Goal: Task Accomplishment & Management: Manage account settings

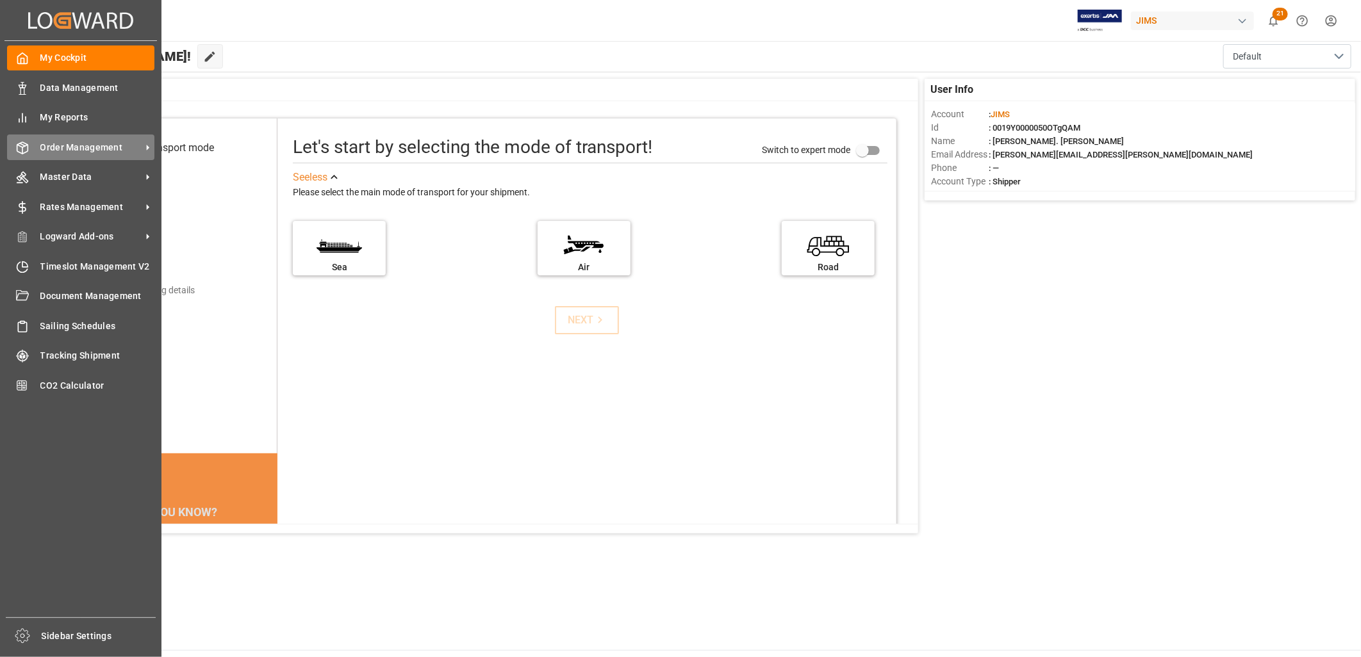
click at [61, 142] on span "Order Management" at bounding box center [90, 147] width 101 height 13
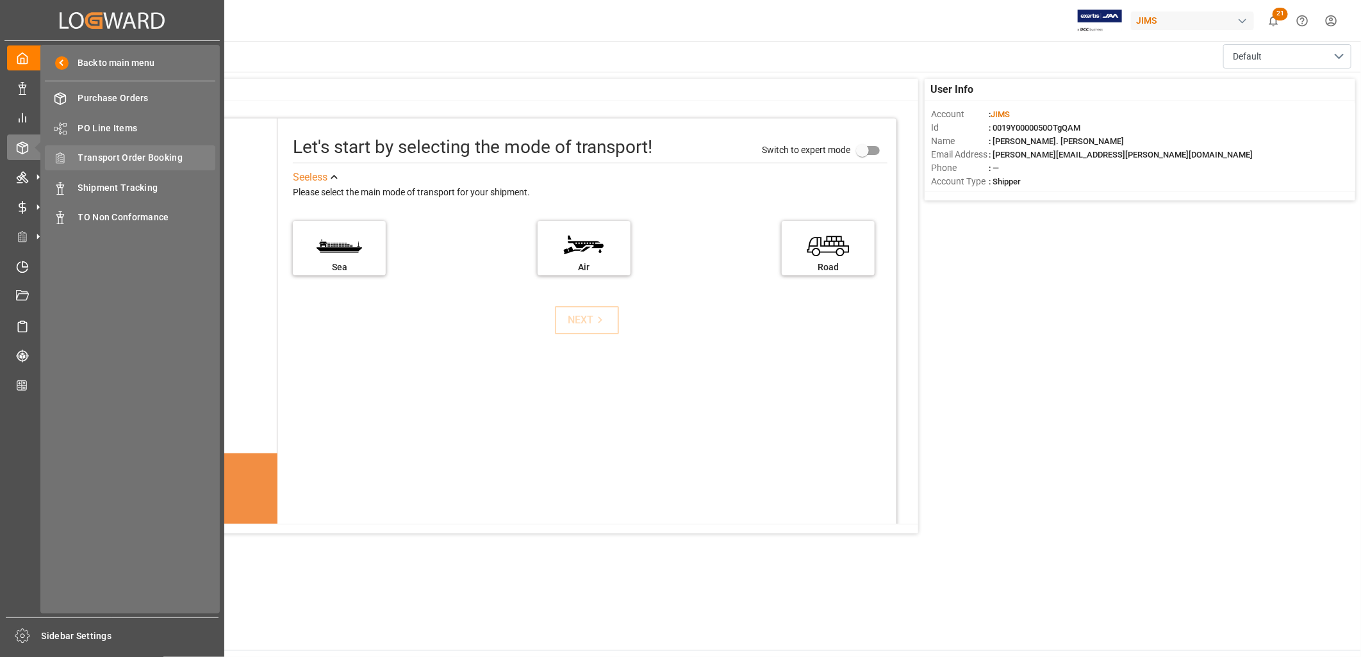
click at [148, 155] on span "Transport Order Booking" at bounding box center [147, 157] width 138 height 13
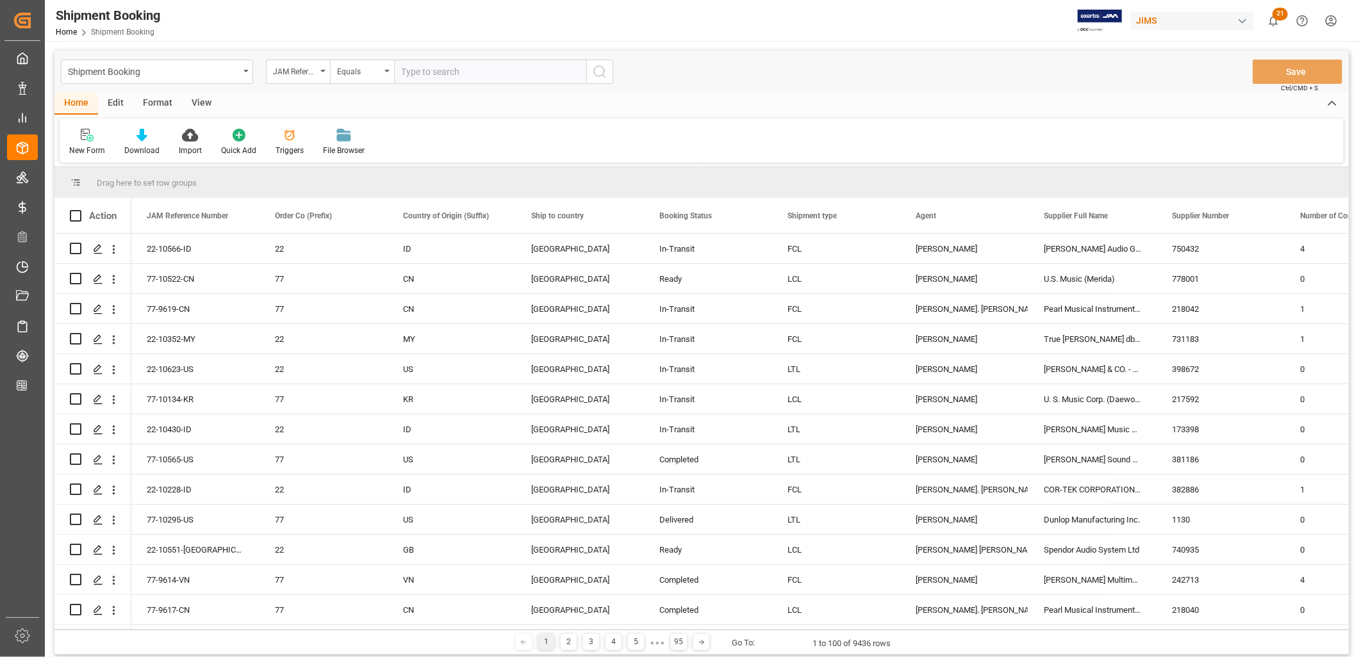
click at [407, 72] on input "text" at bounding box center [490, 72] width 192 height 24
type input "22-10424-CN"
click at [600, 68] on icon "search button" at bounding box center [599, 71] width 15 height 15
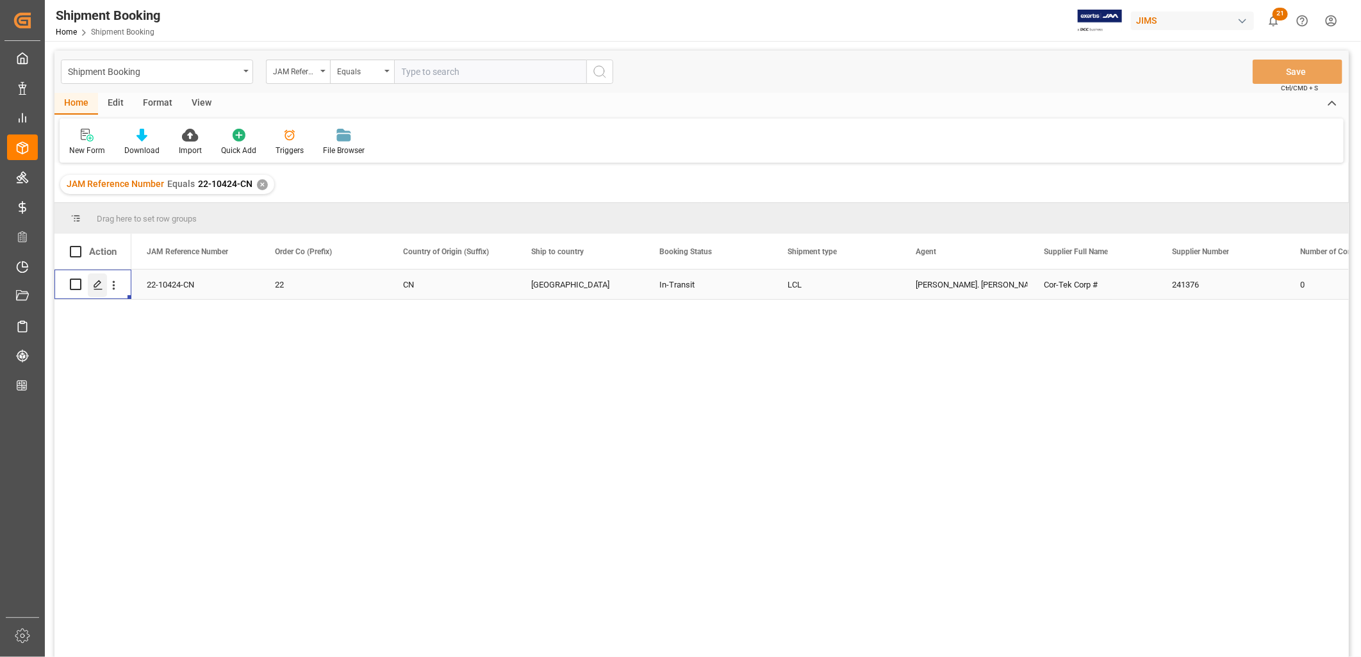
click at [95, 280] on icon "Press SPACE to select this row." at bounding box center [98, 285] width 10 height 10
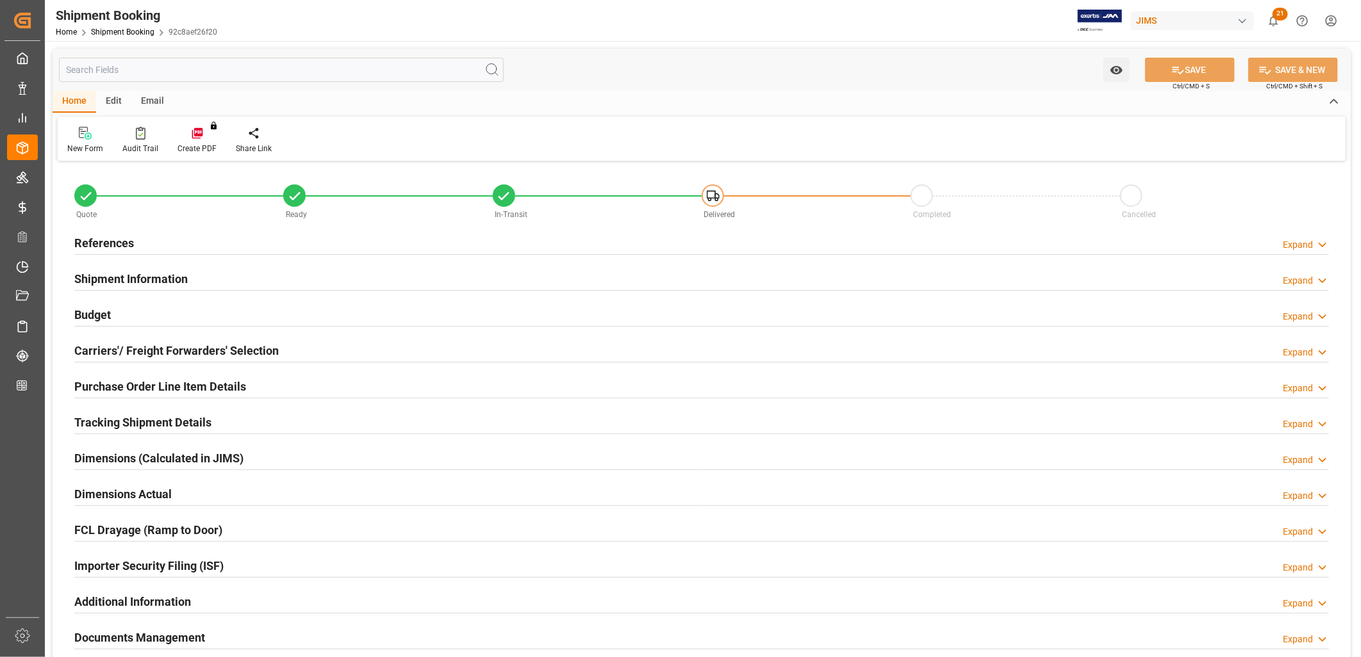
type input "16"
click at [146, 274] on h2 "Shipment Information" at bounding box center [130, 278] width 113 height 17
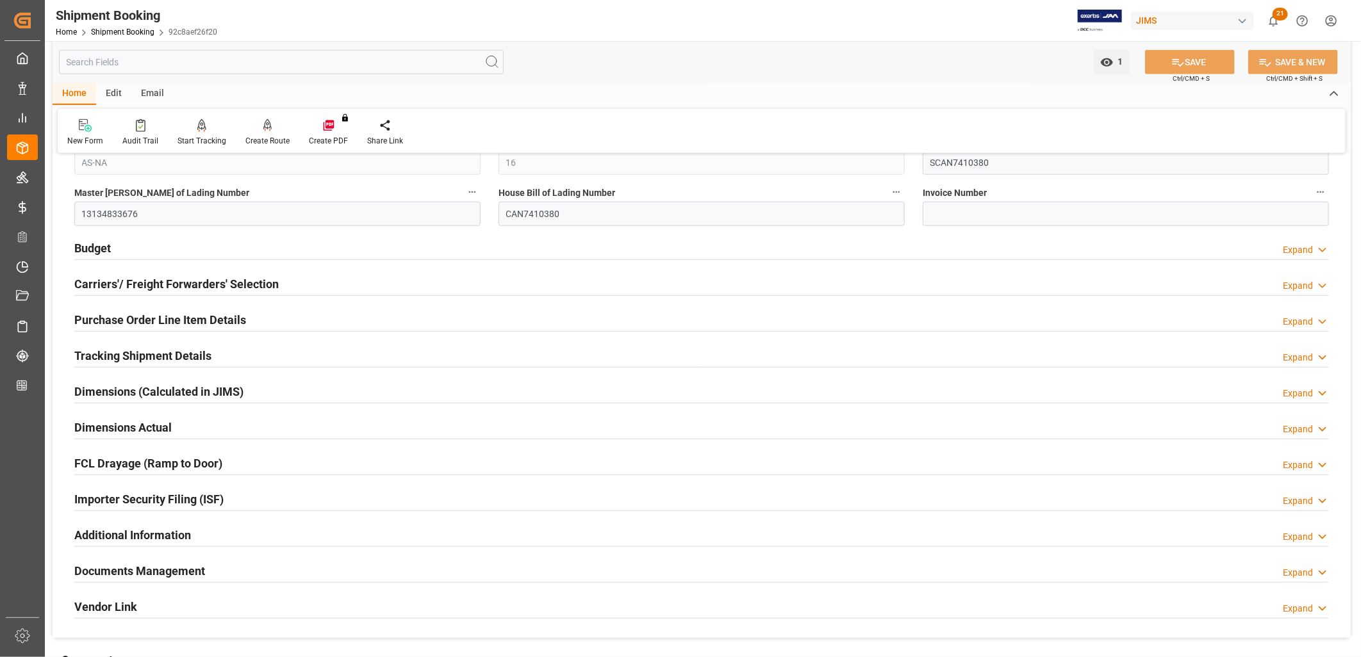
scroll to position [641, 0]
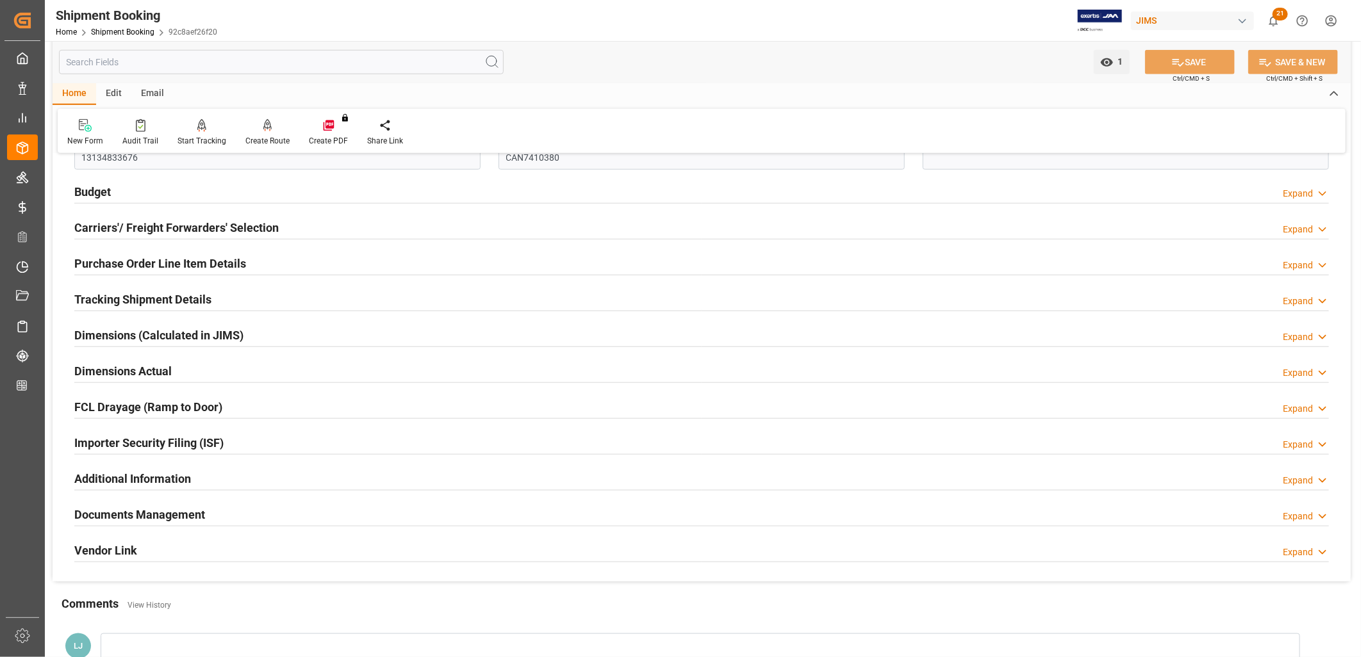
click at [184, 299] on h2 "Tracking Shipment Details" at bounding box center [142, 299] width 137 height 17
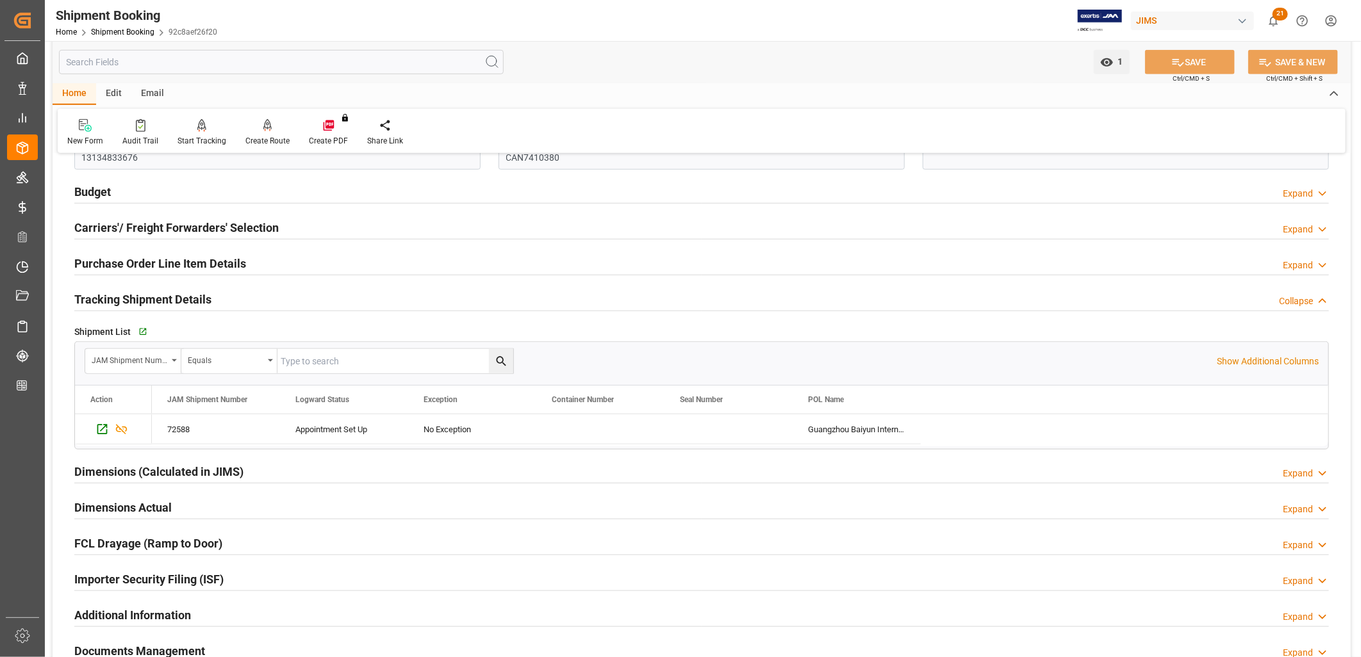
scroll to position [427, 0]
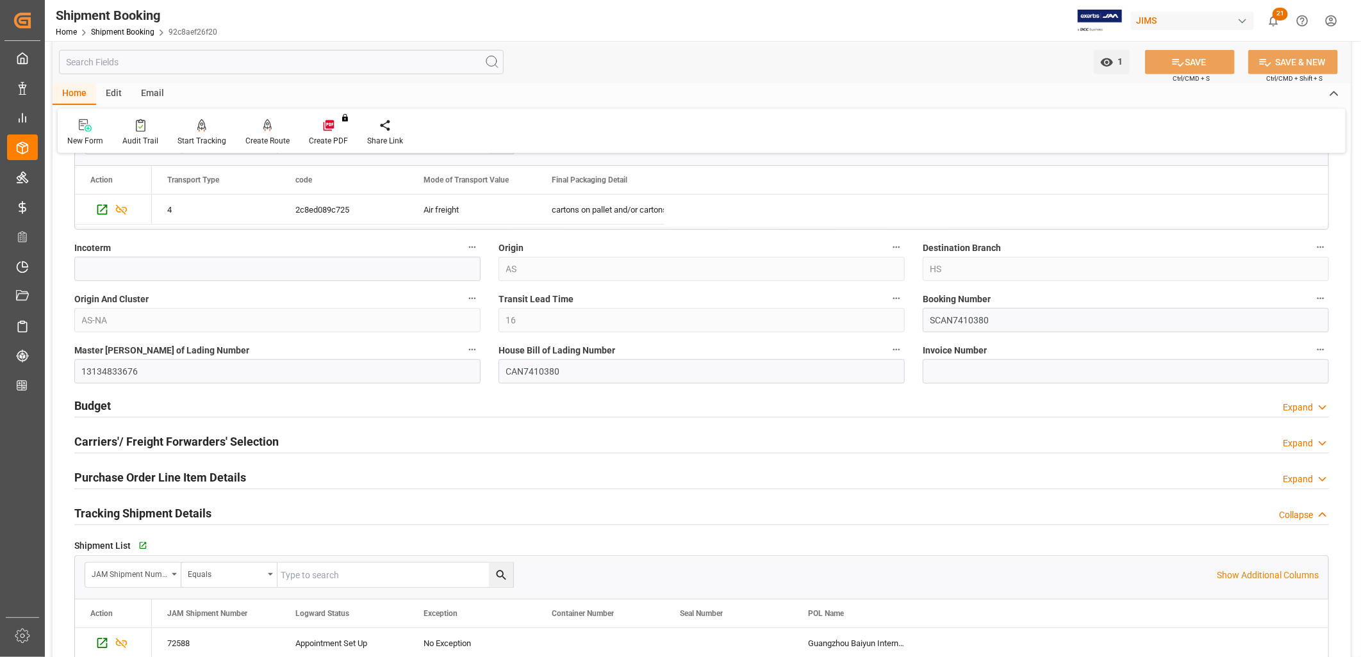
click at [199, 439] on h2 "Carriers'/ Freight Forwarders' Selection" at bounding box center [176, 441] width 204 height 17
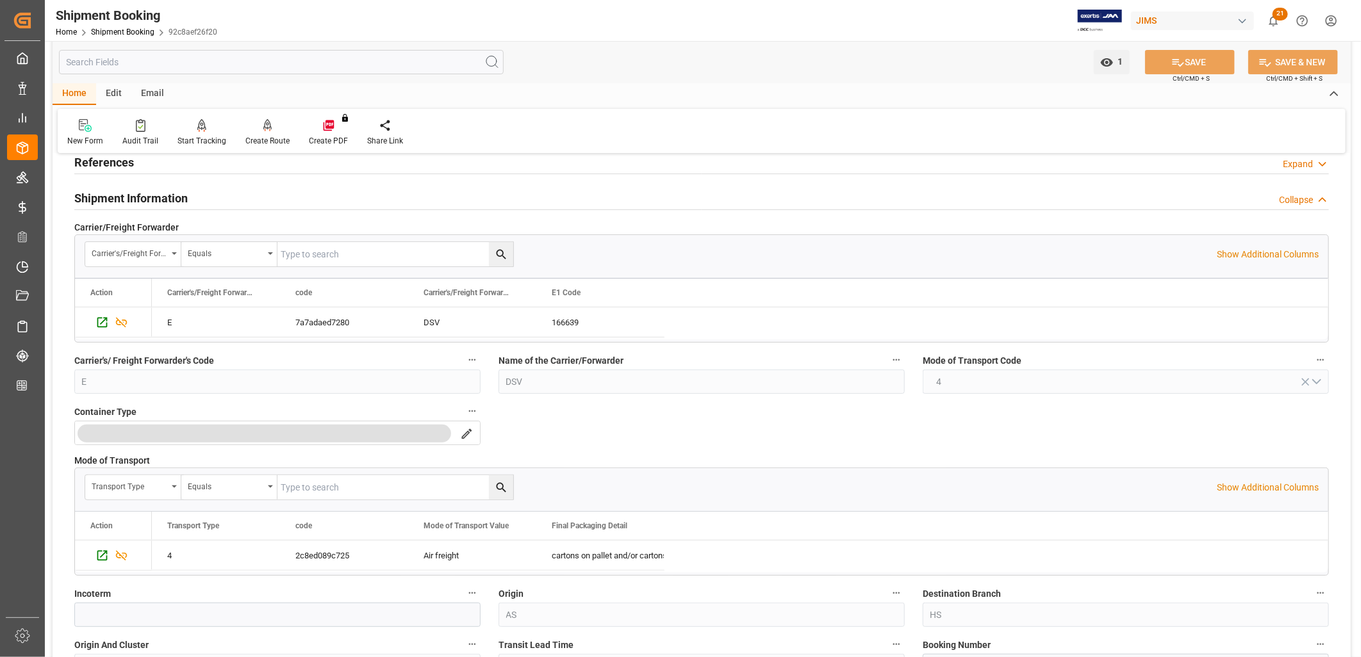
scroll to position [0, 0]
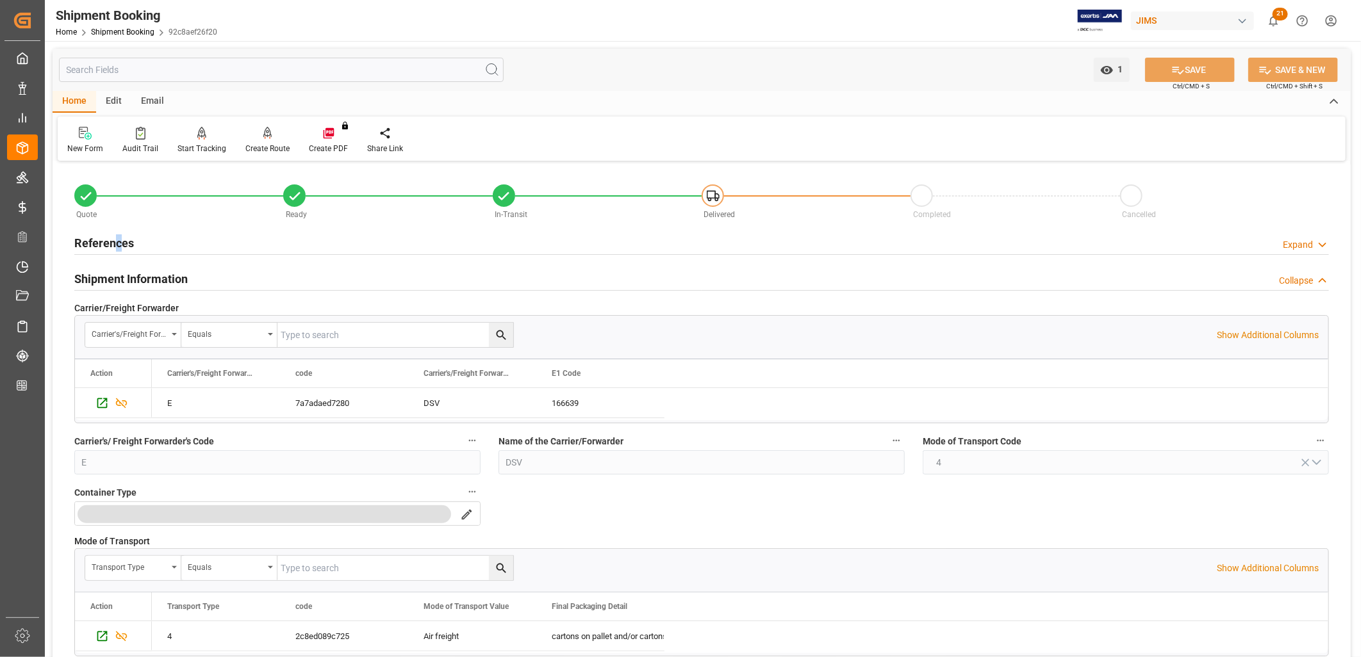
click at [118, 242] on h2 "References" at bounding box center [104, 242] width 60 height 17
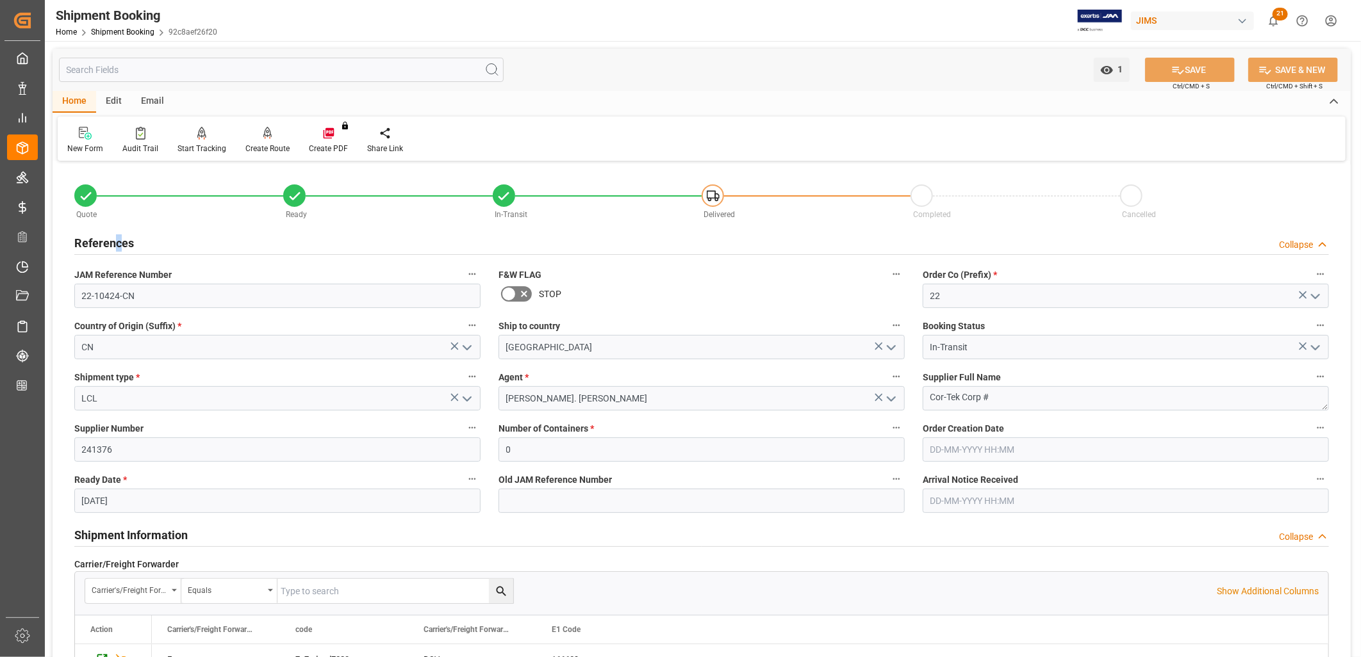
click at [118, 242] on h2 "References" at bounding box center [104, 242] width 60 height 17
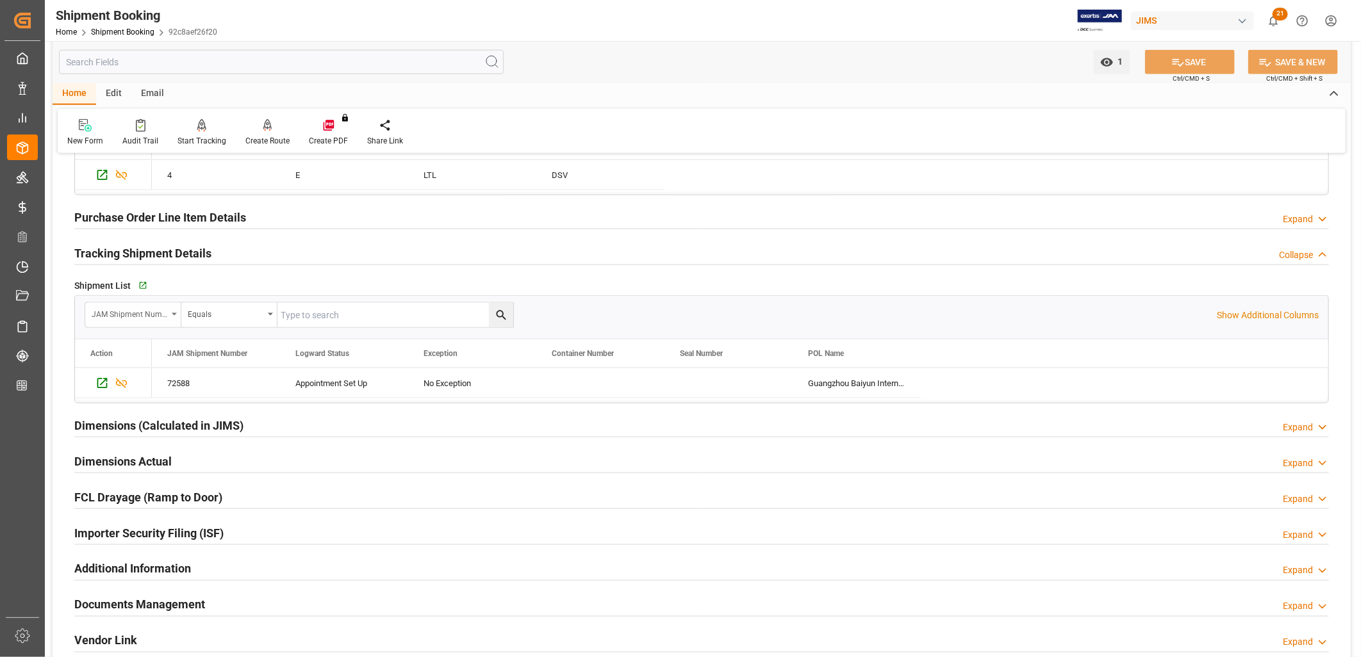
scroll to position [854, 0]
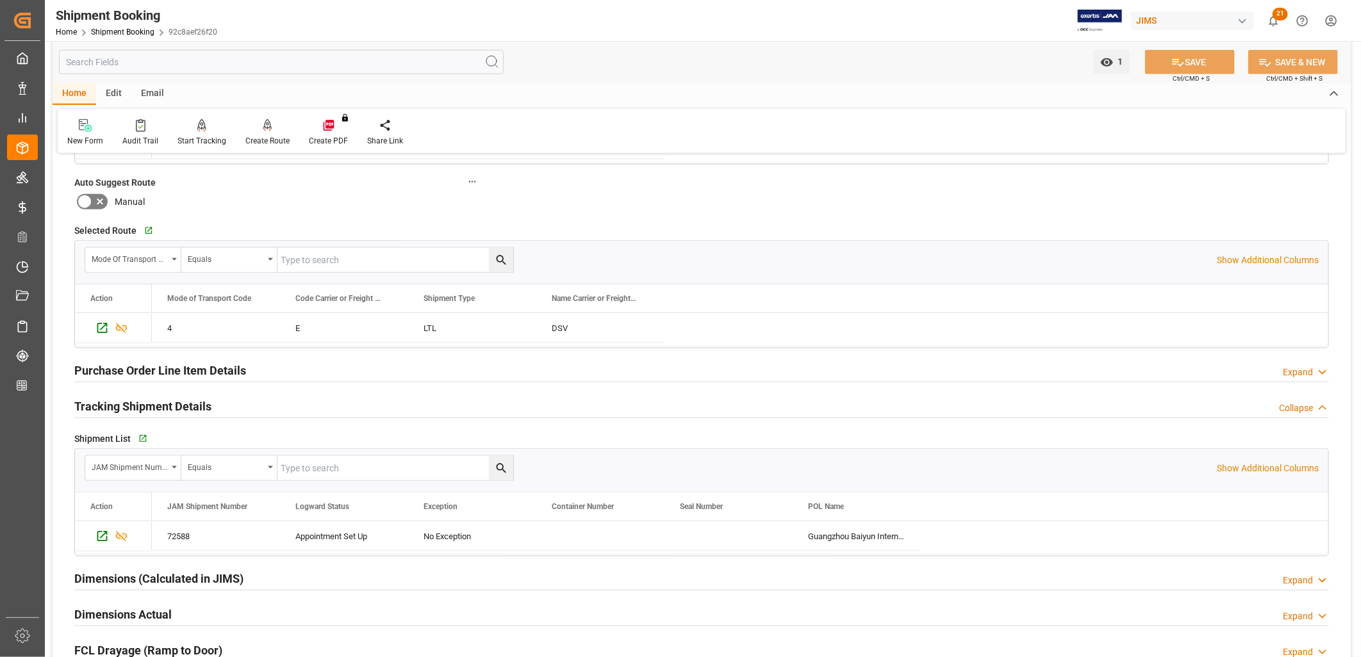
click at [171, 374] on h2 "Purchase Order Line Item Details" at bounding box center [160, 370] width 172 height 17
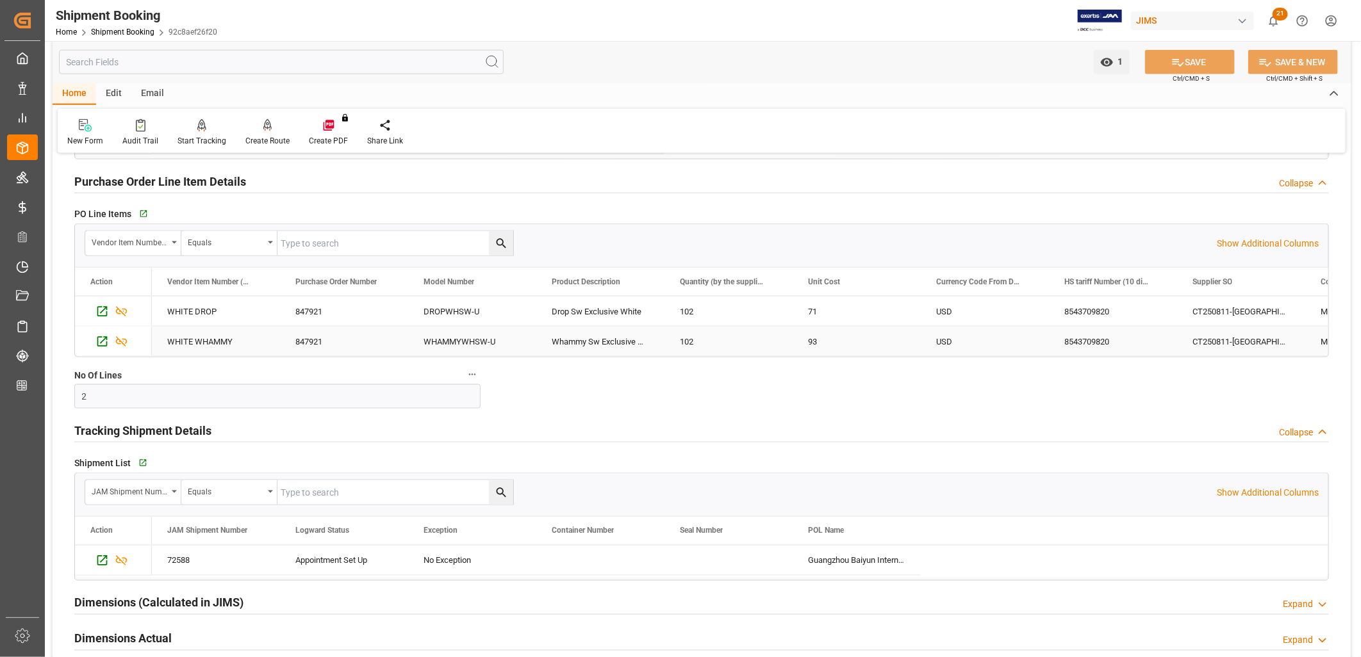
scroll to position [1067, 0]
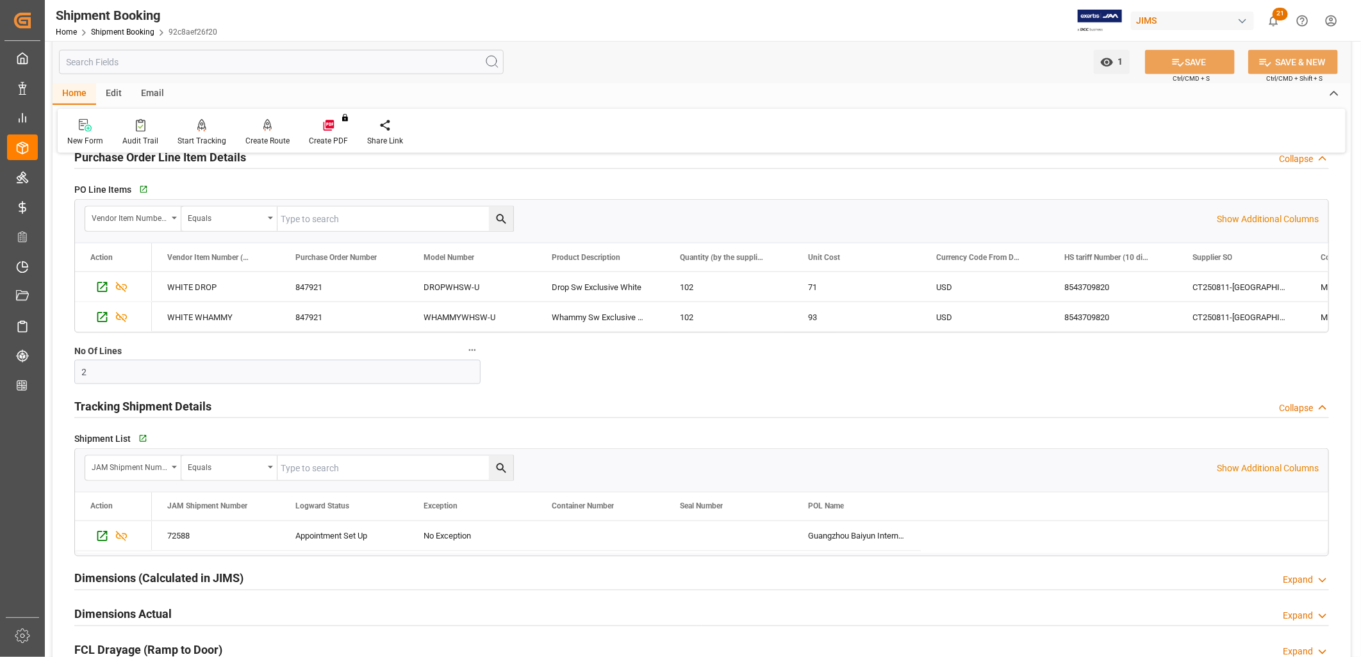
click at [161, 406] on h2 "Tracking Shipment Details" at bounding box center [142, 406] width 137 height 17
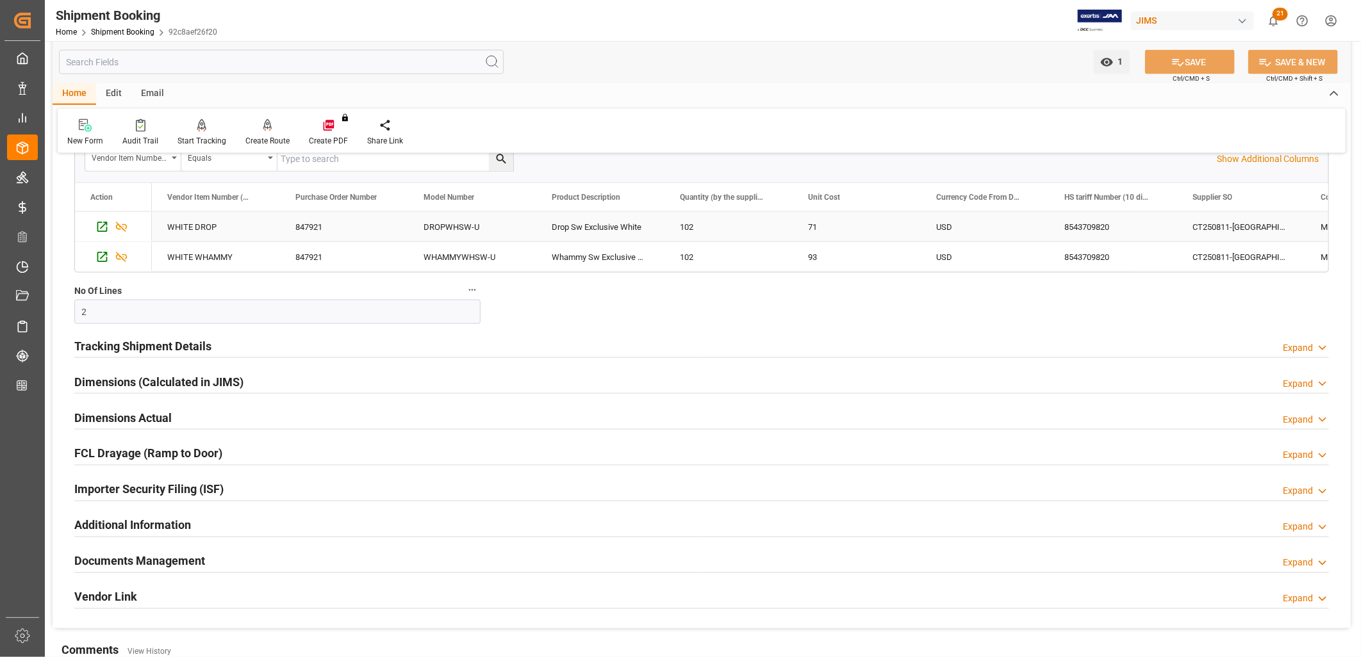
scroll to position [1139, 0]
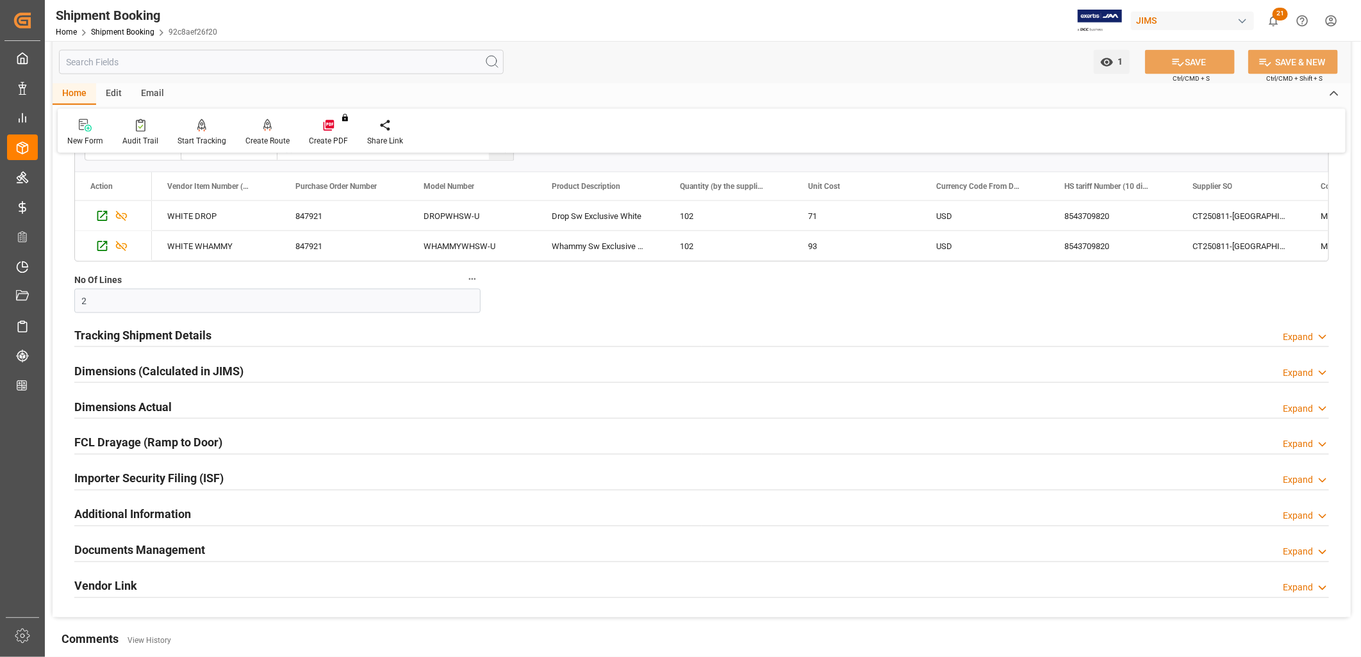
click at [157, 330] on h2 "Tracking Shipment Details" at bounding box center [142, 335] width 137 height 17
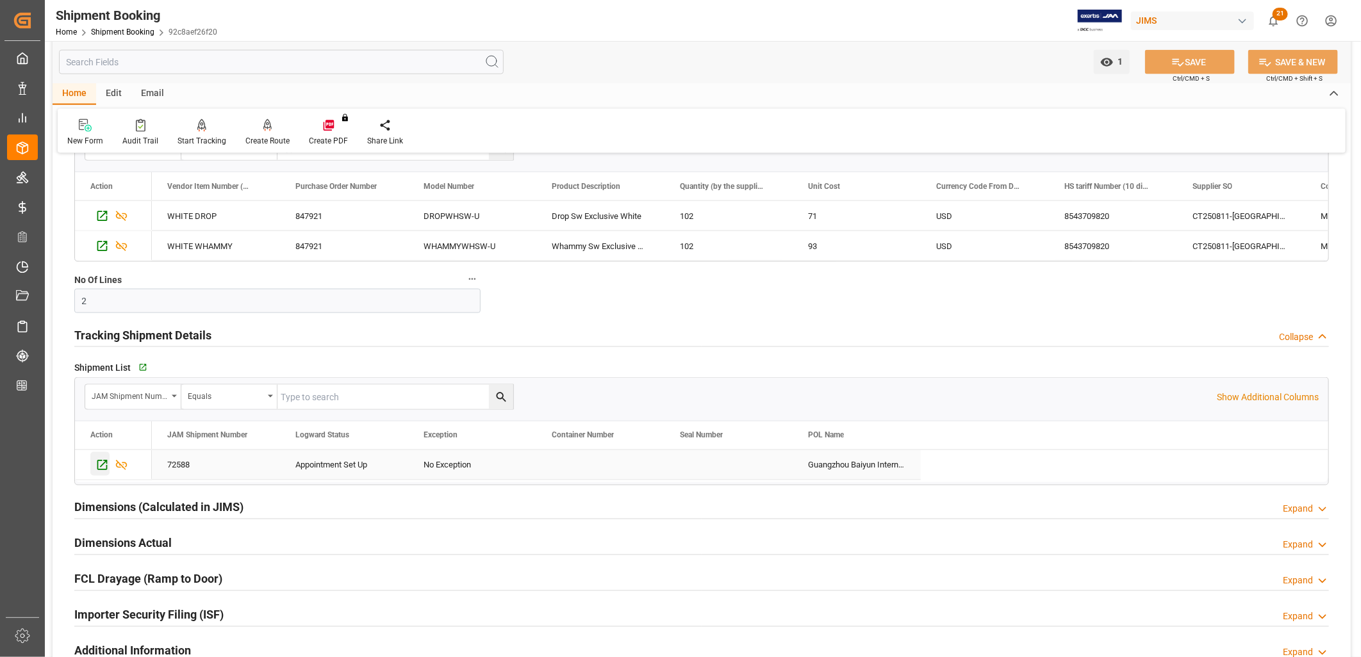
click at [103, 464] on icon "Press SPACE to select this row." at bounding box center [101, 465] width 13 height 13
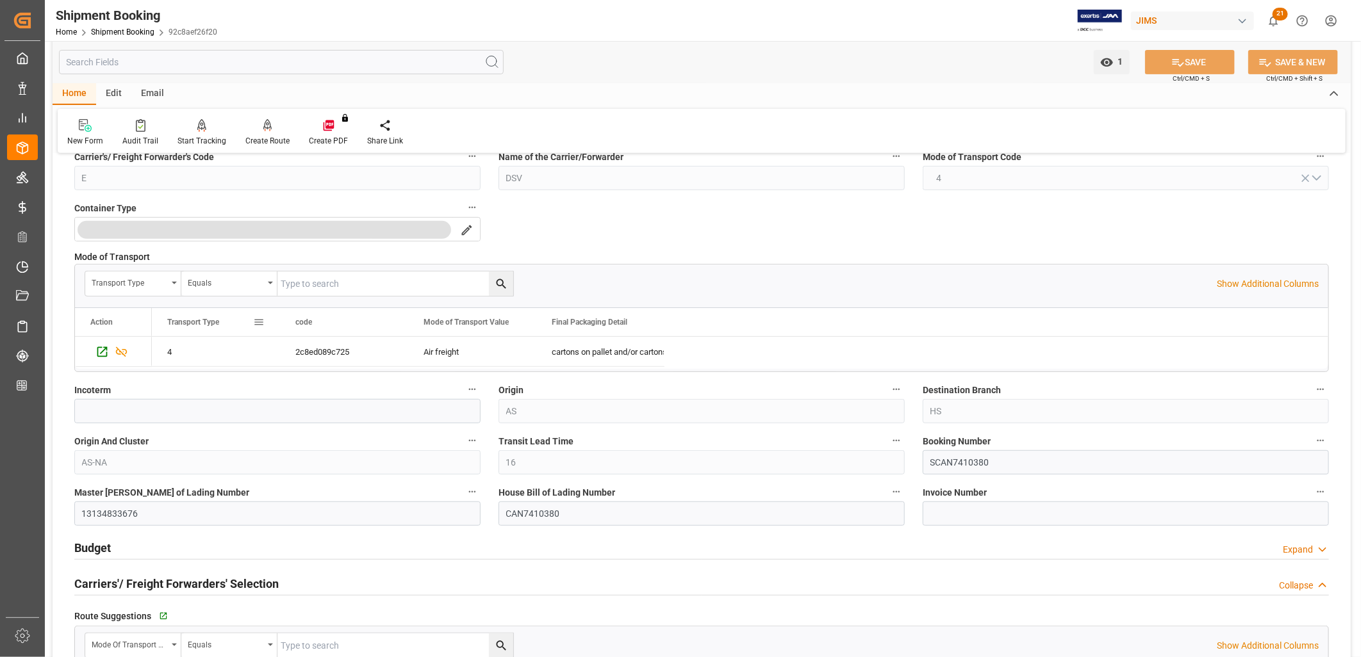
scroll to position [0, 0]
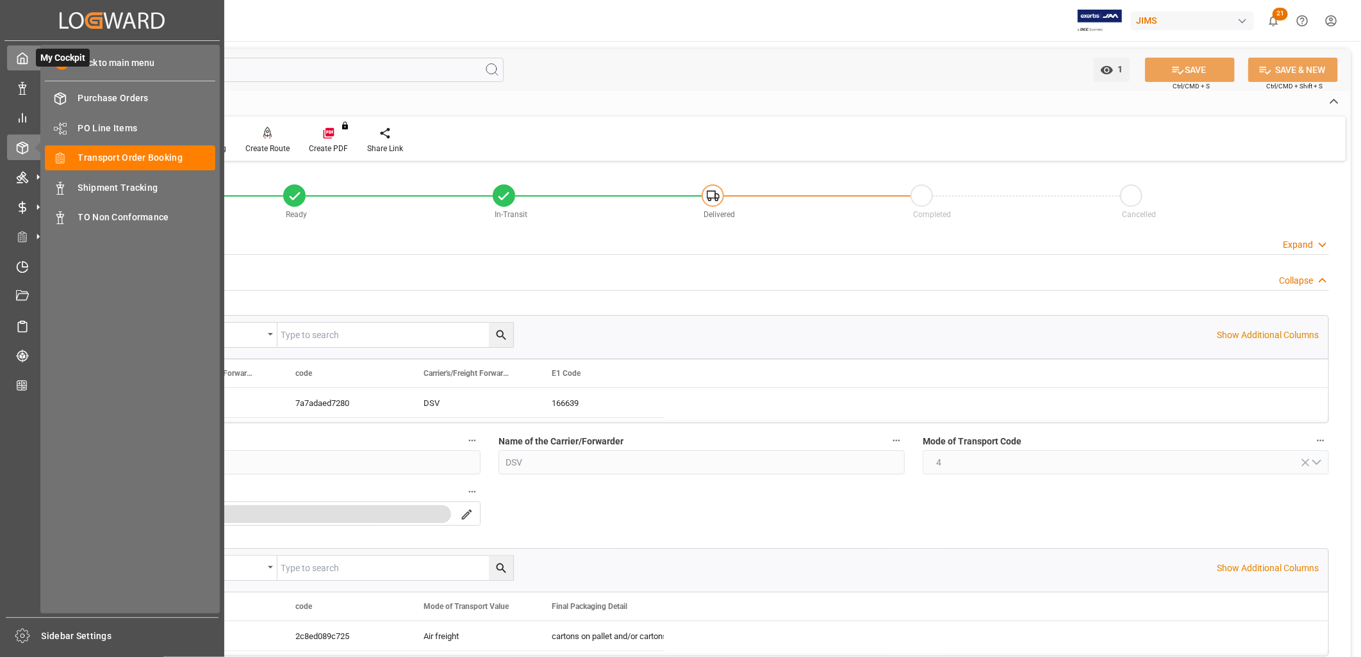
click at [29, 58] on div "My Cockpit My Cockpit" at bounding box center [112, 57] width 210 height 25
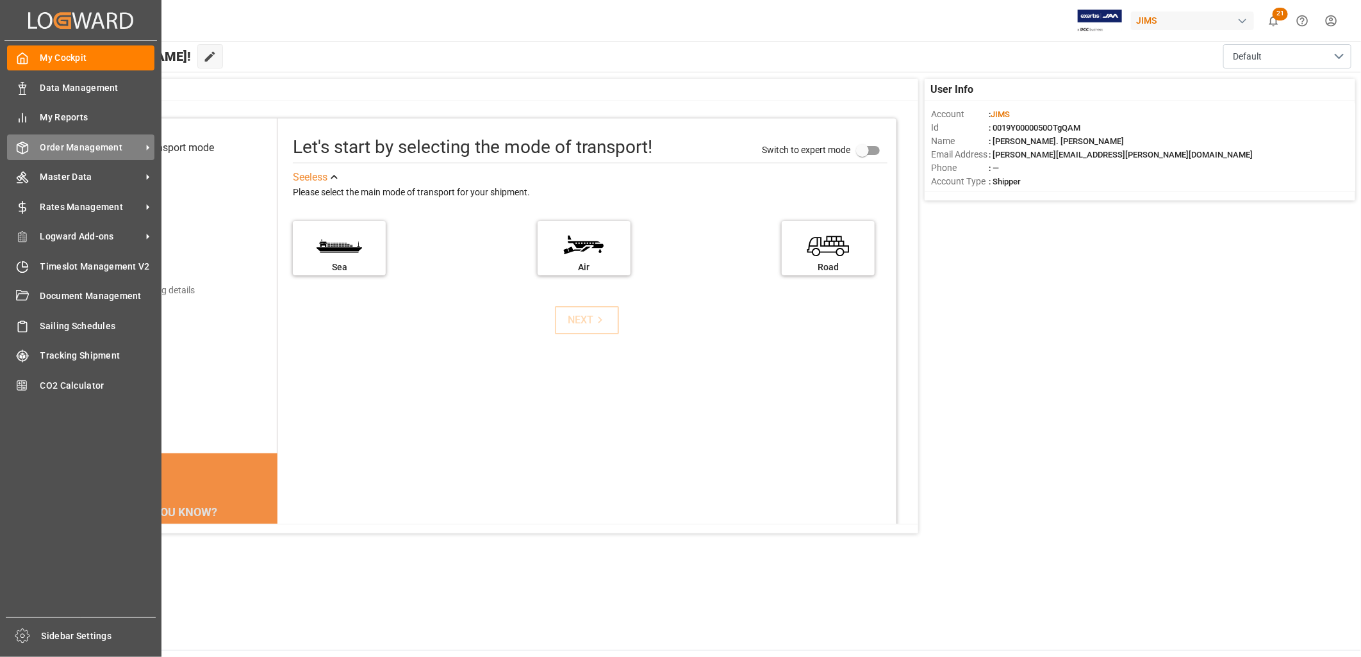
click at [79, 148] on span "Order Management" at bounding box center [90, 147] width 101 height 13
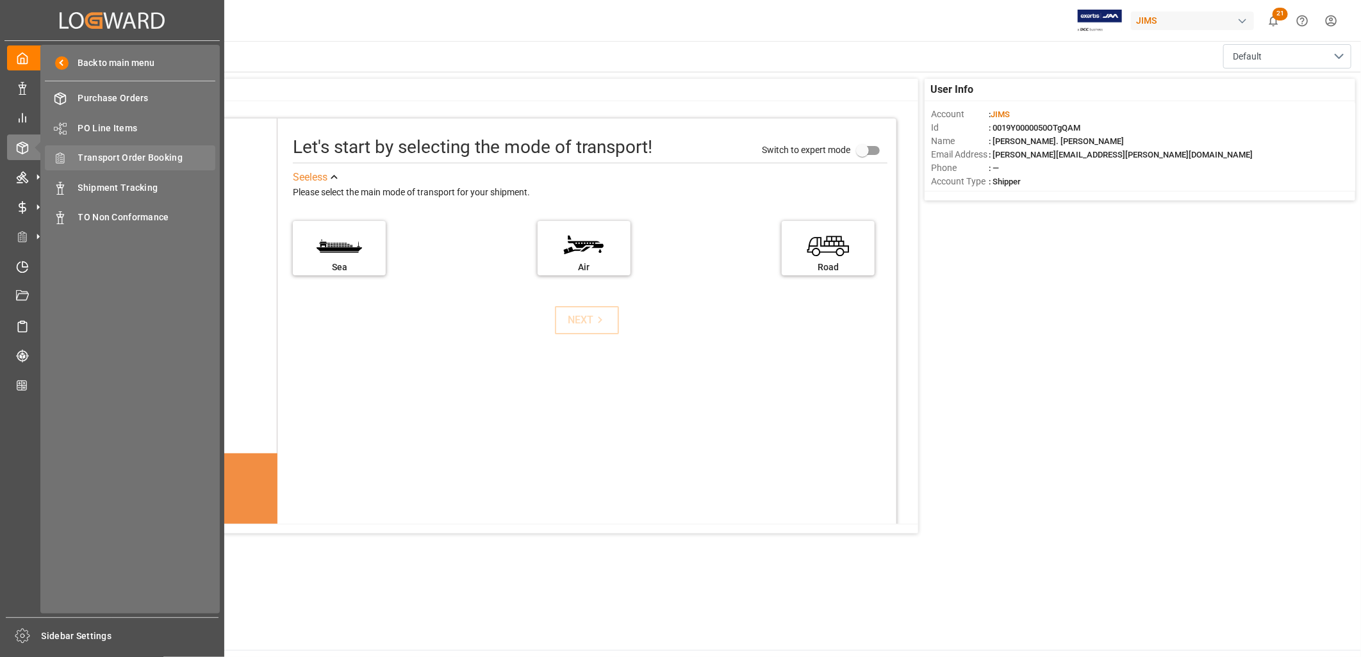
click at [175, 151] on span "Transport Order Booking" at bounding box center [147, 157] width 138 height 13
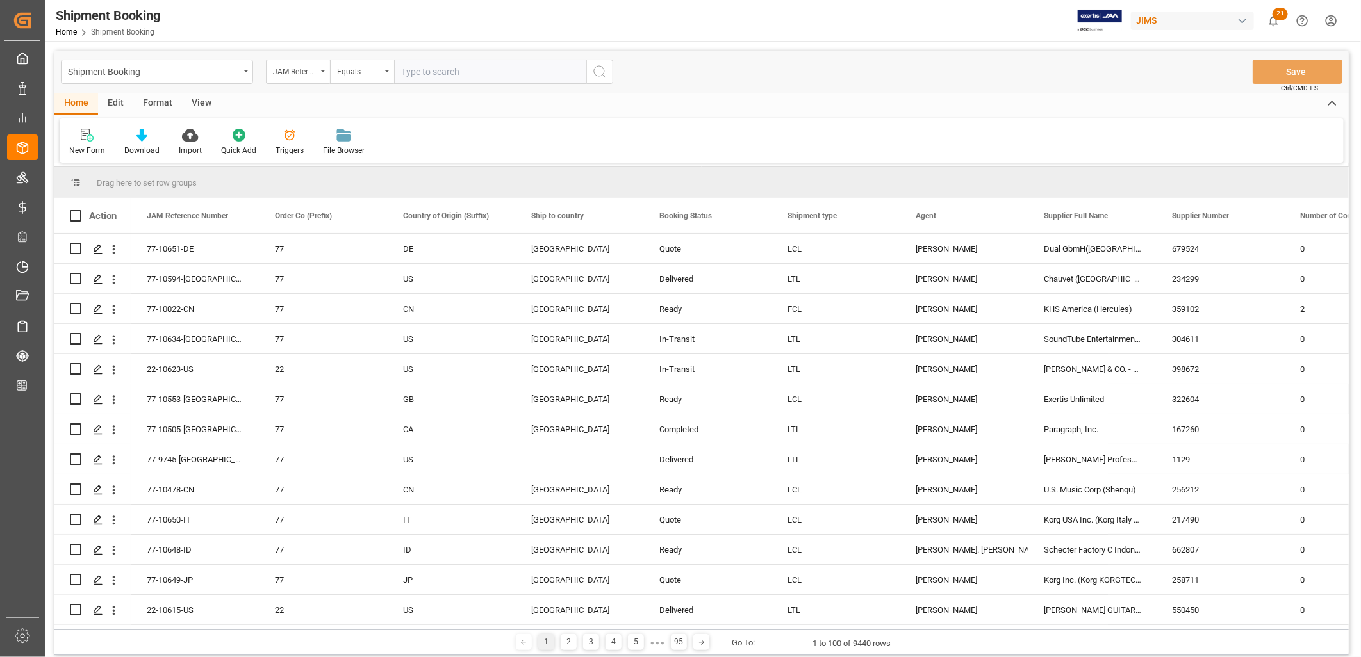
click at [481, 80] on input "text" at bounding box center [490, 72] width 192 height 24
type input "77-10644-CN"
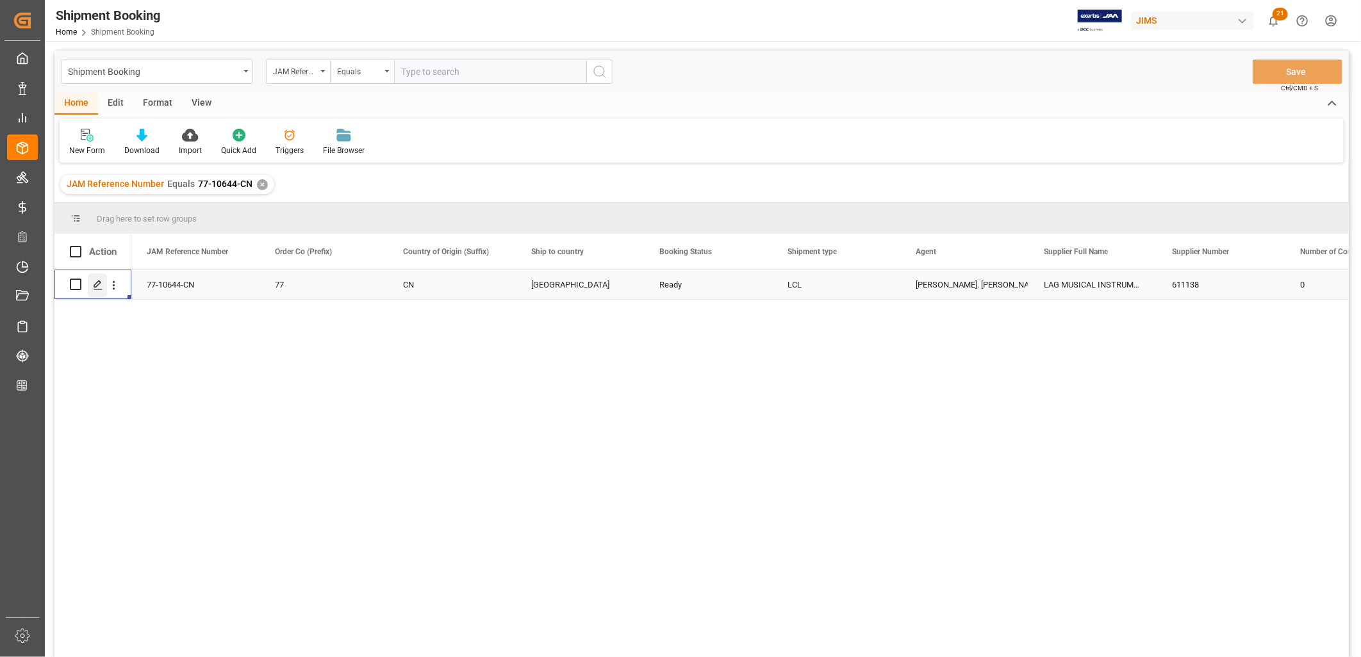
click at [93, 284] on icon "Press SPACE to select this row." at bounding box center [98, 285] width 10 height 10
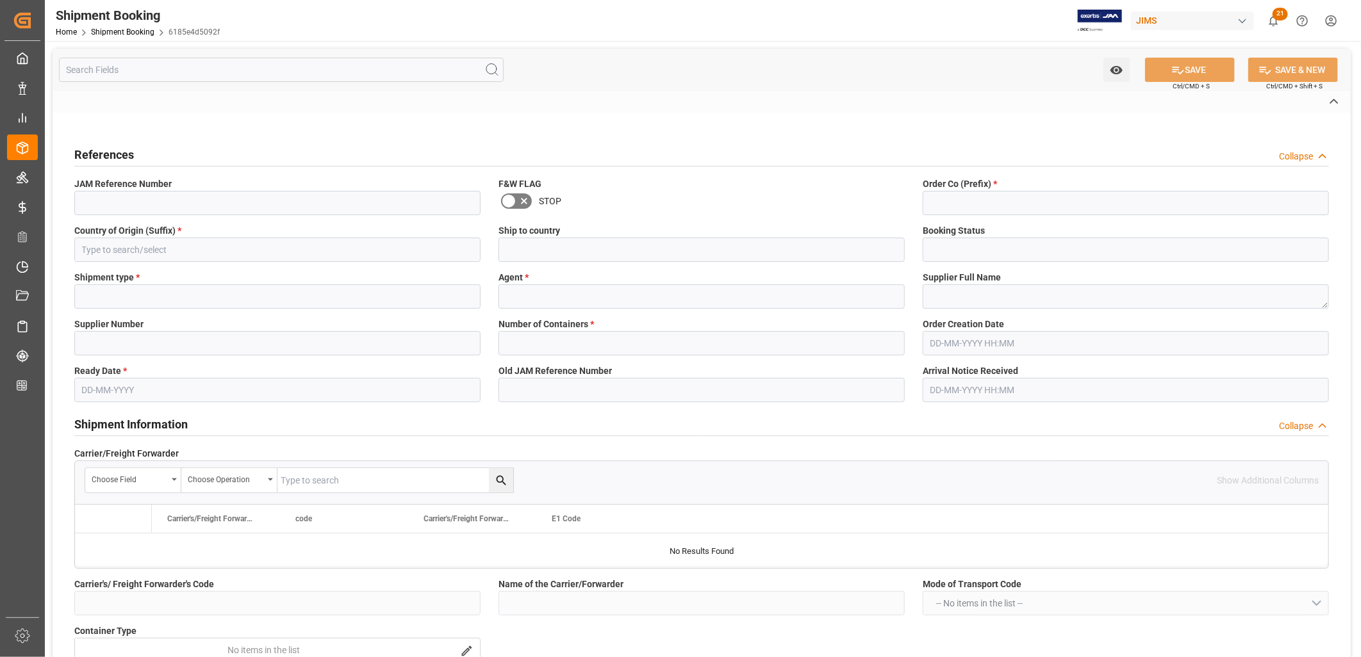
type input "CAD"
type input "USD"
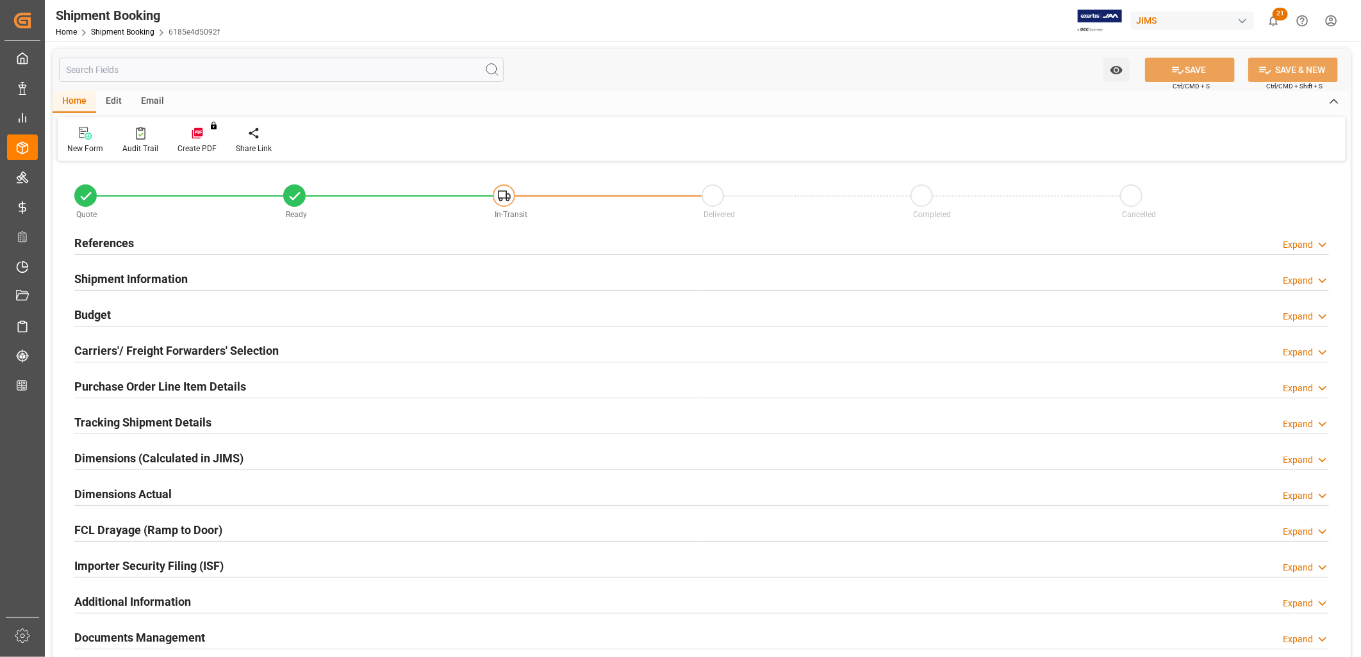
type input "1564.1904"
type input "2605.714"
type input "18963.6"
click at [116, 311] on div "Budget Expand" at bounding box center [701, 314] width 1254 height 24
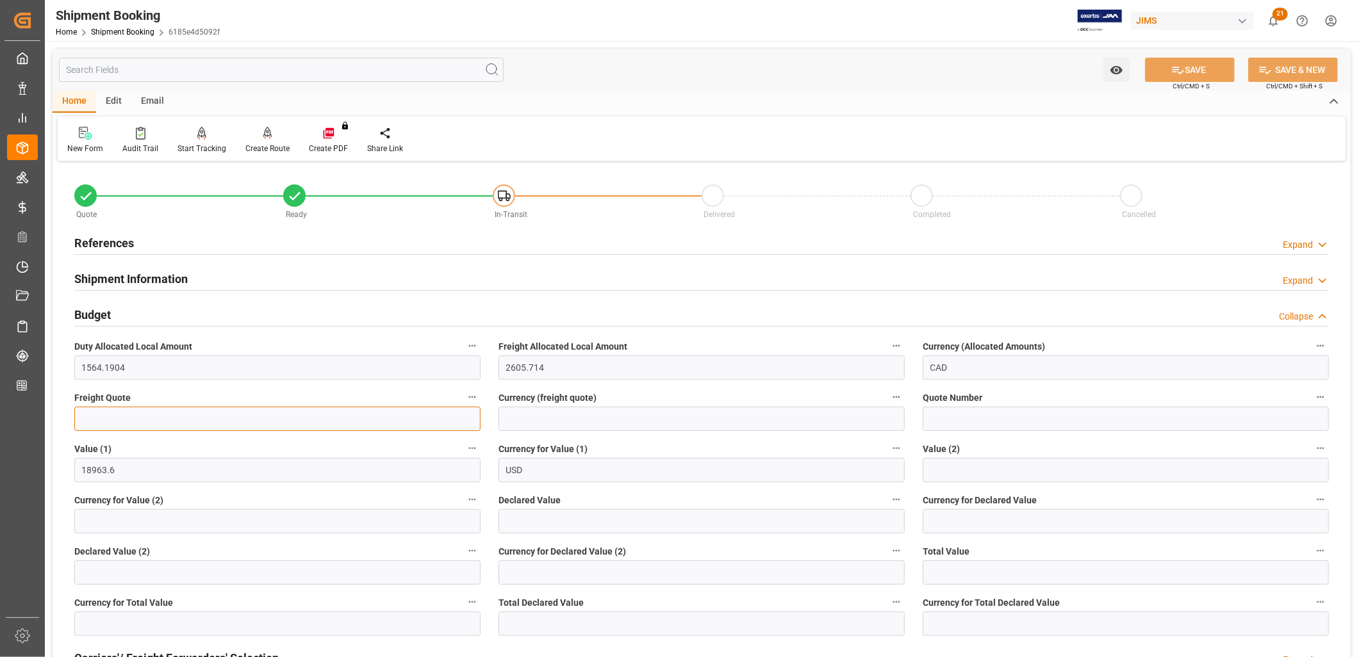
click at [111, 423] on input "text" at bounding box center [277, 419] width 406 height 24
type input "1300.00"
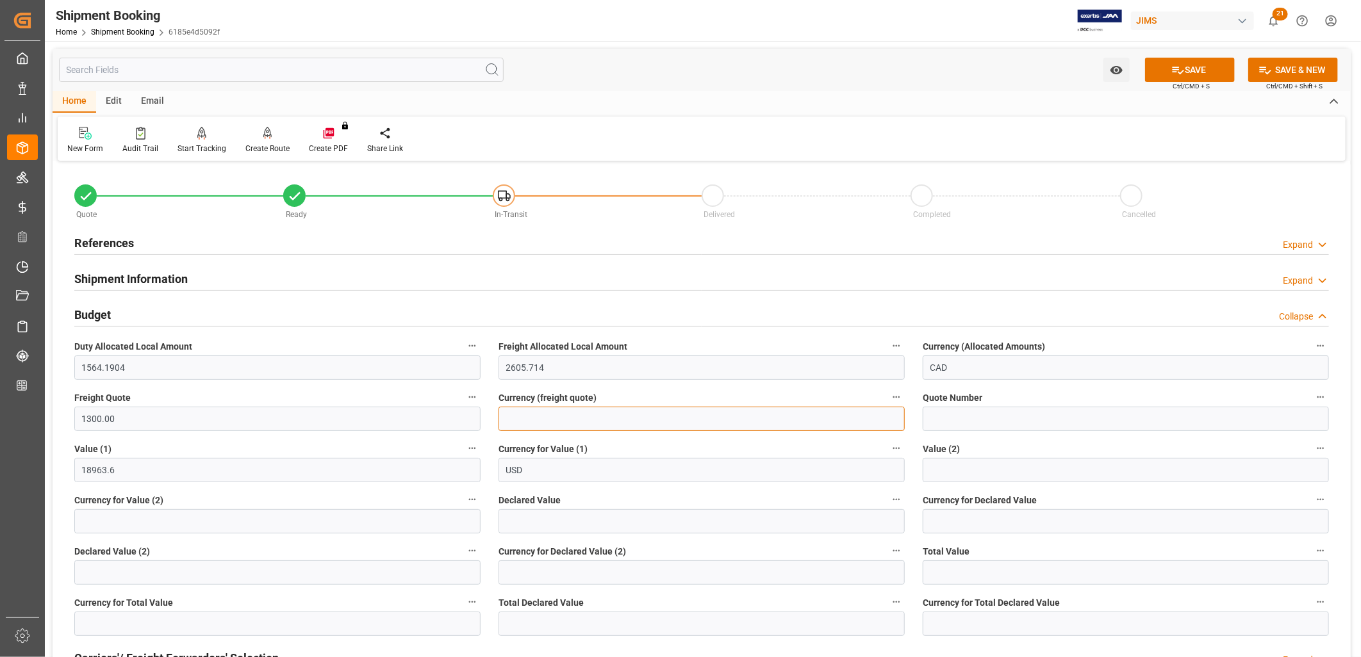
click at [522, 421] on input at bounding box center [701, 419] width 406 height 24
type input "USD"
click at [1201, 82] on span "Ctrl/CMD + S" at bounding box center [1190, 86] width 37 height 10
click at [1199, 72] on button "SAVE" at bounding box center [1190, 70] width 90 height 24
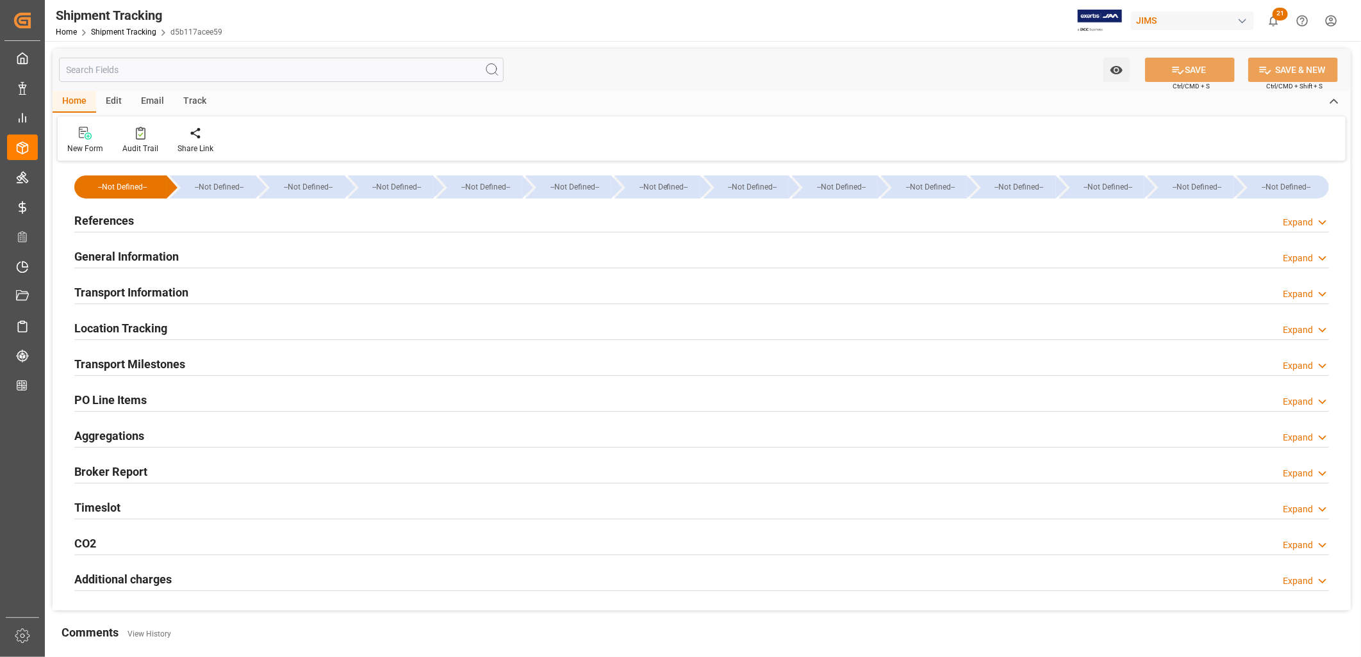
type input "08-08-2025 00:00"
type input "13-08-2025 09:25"
type input "16-08-2025 14:10"
type input "14-08-2025 17:22"
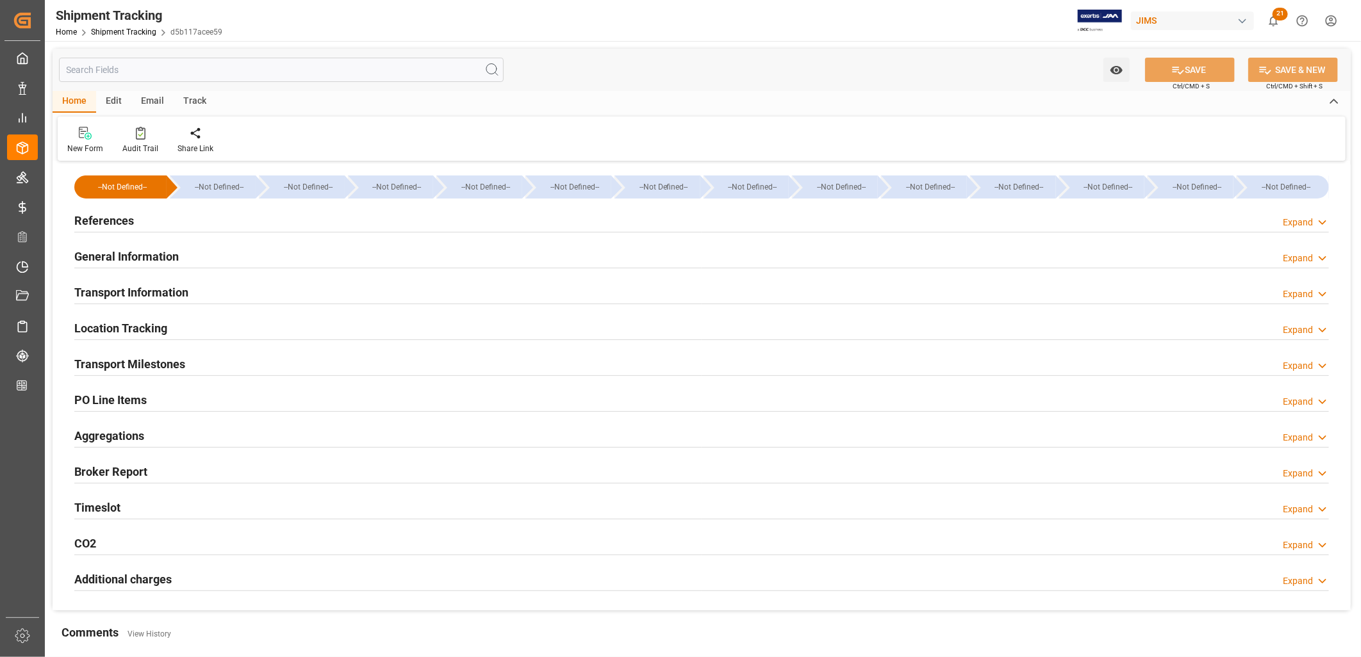
type input "17-08-2025"
type input "18-08-2025 16:36"
click at [160, 368] on h2 "Transport Milestones" at bounding box center [129, 364] width 111 height 17
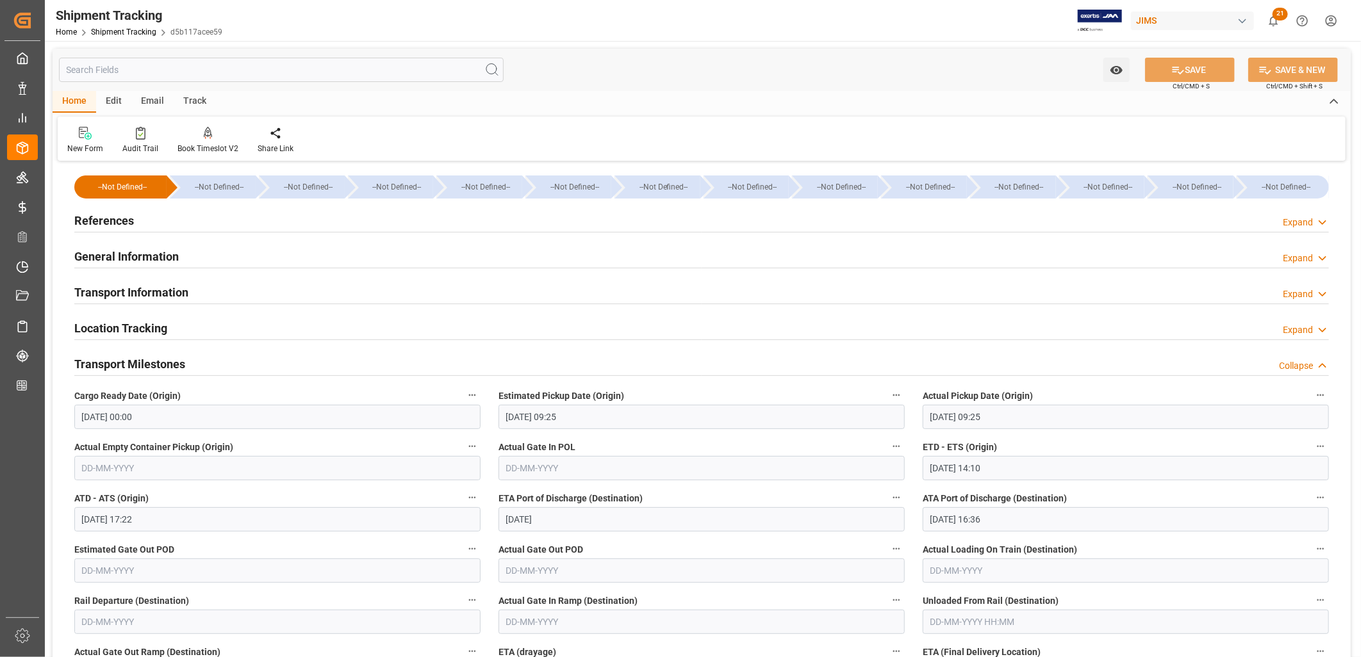
scroll to position [142, 0]
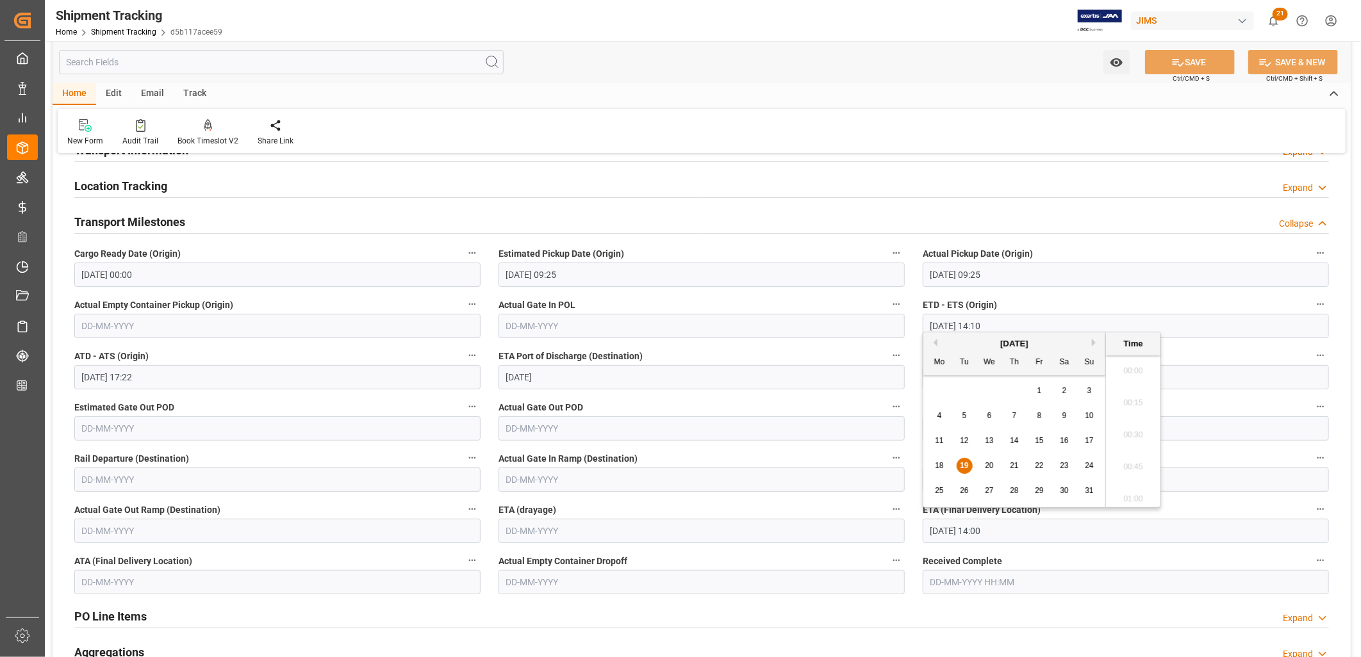
click at [1001, 529] on input "19-08-2025 14:00" at bounding box center [1126, 531] width 406 height 24
click at [961, 488] on span "26" at bounding box center [964, 490] width 8 height 9
type input "26-08-2025 14:00"
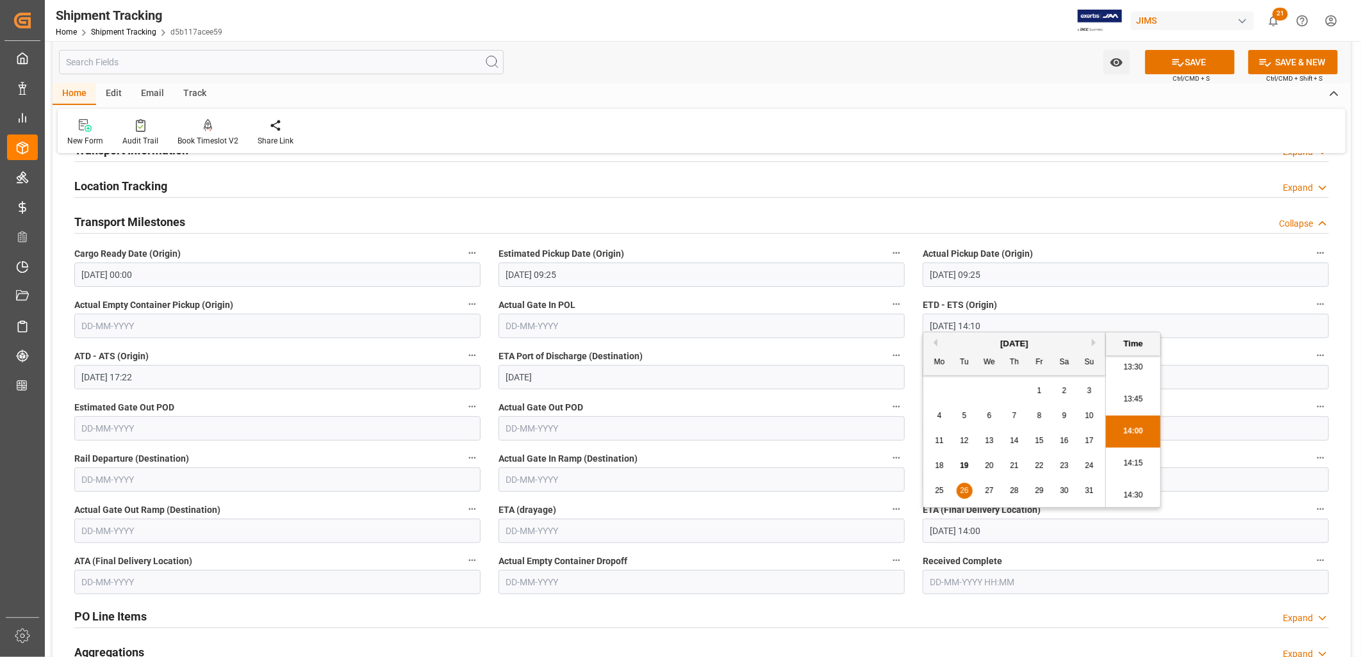
click at [1231, 448] on div "Unloaded From Rail (Destination)" at bounding box center [1126, 470] width 424 height 51
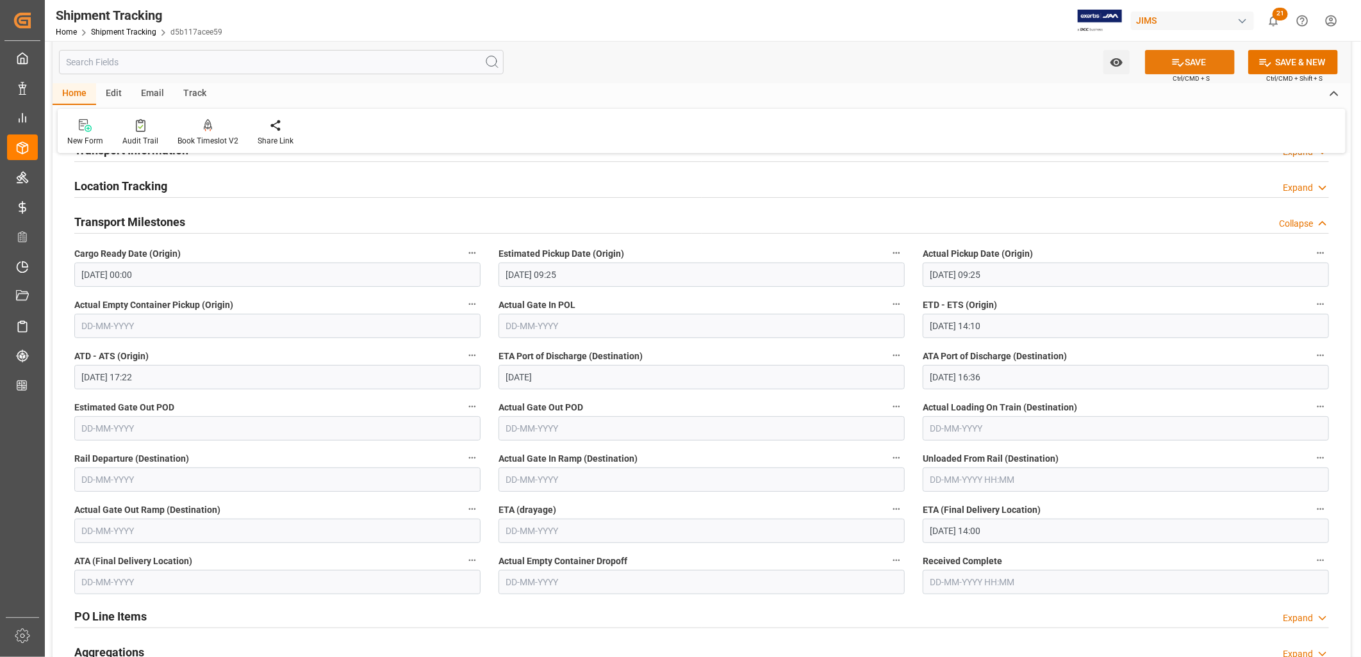
click at [1194, 63] on button "SAVE" at bounding box center [1190, 62] width 90 height 24
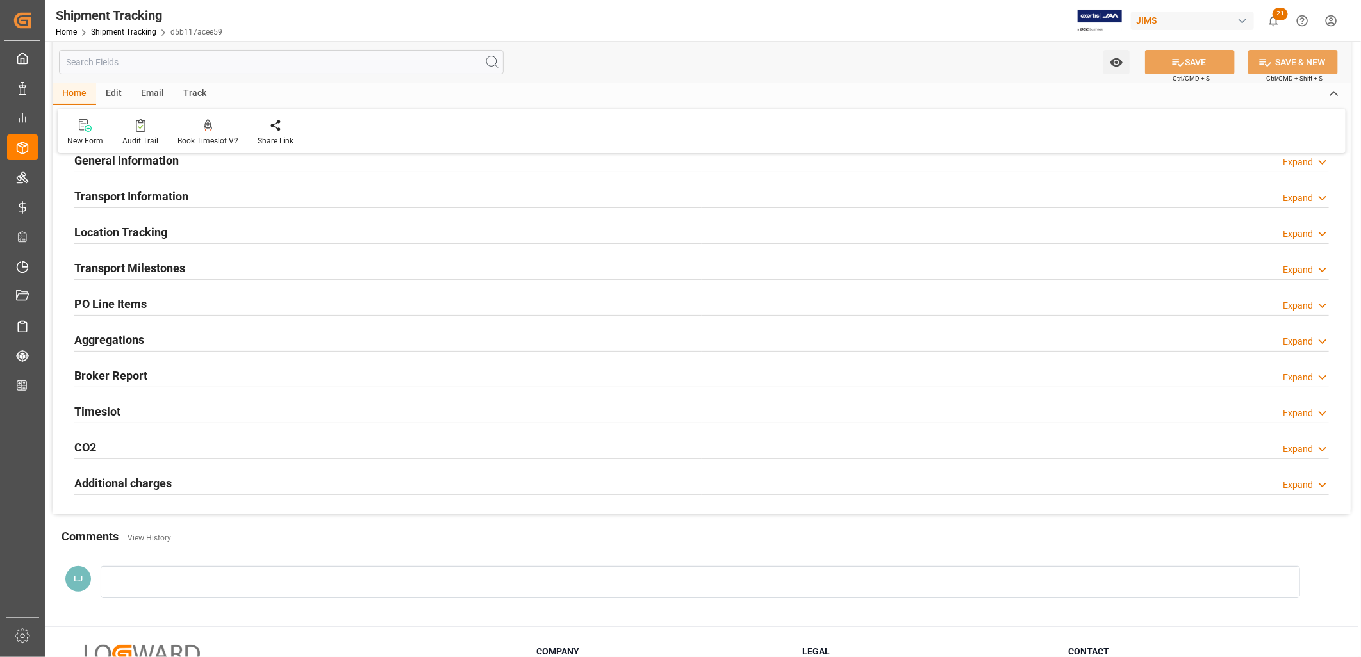
scroll to position [71, 0]
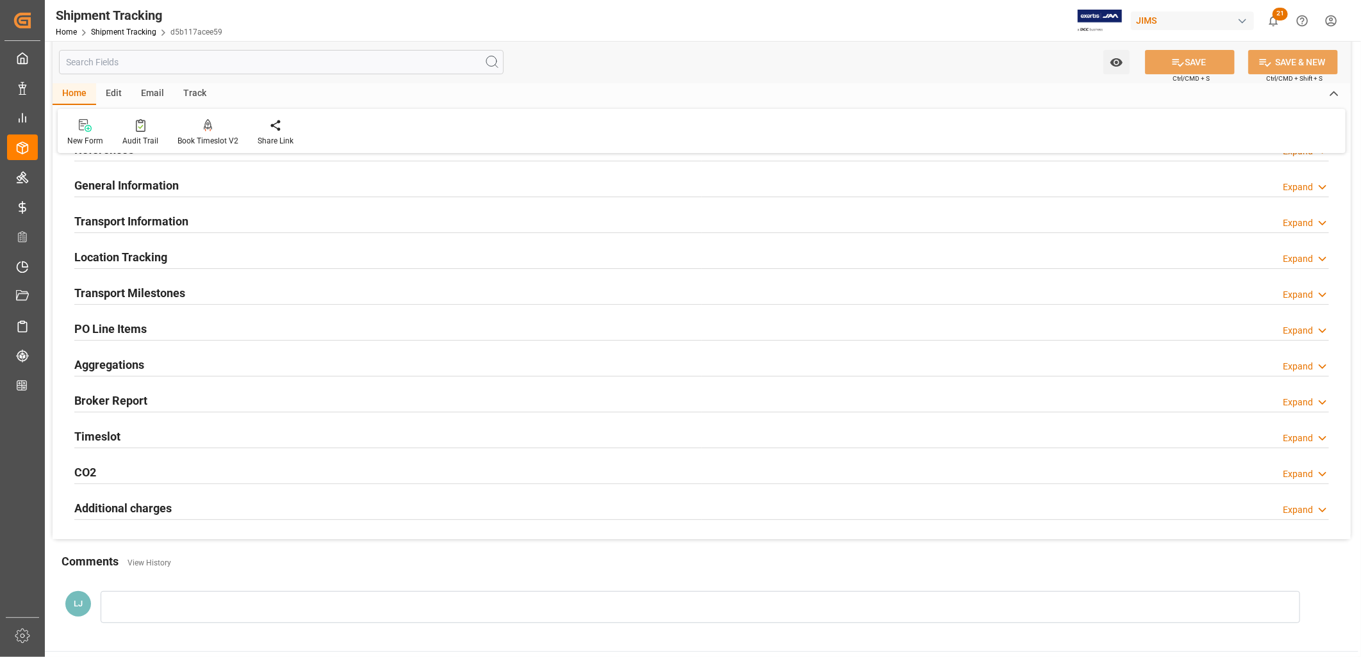
click at [152, 290] on h2 "Transport Milestones" at bounding box center [129, 292] width 111 height 17
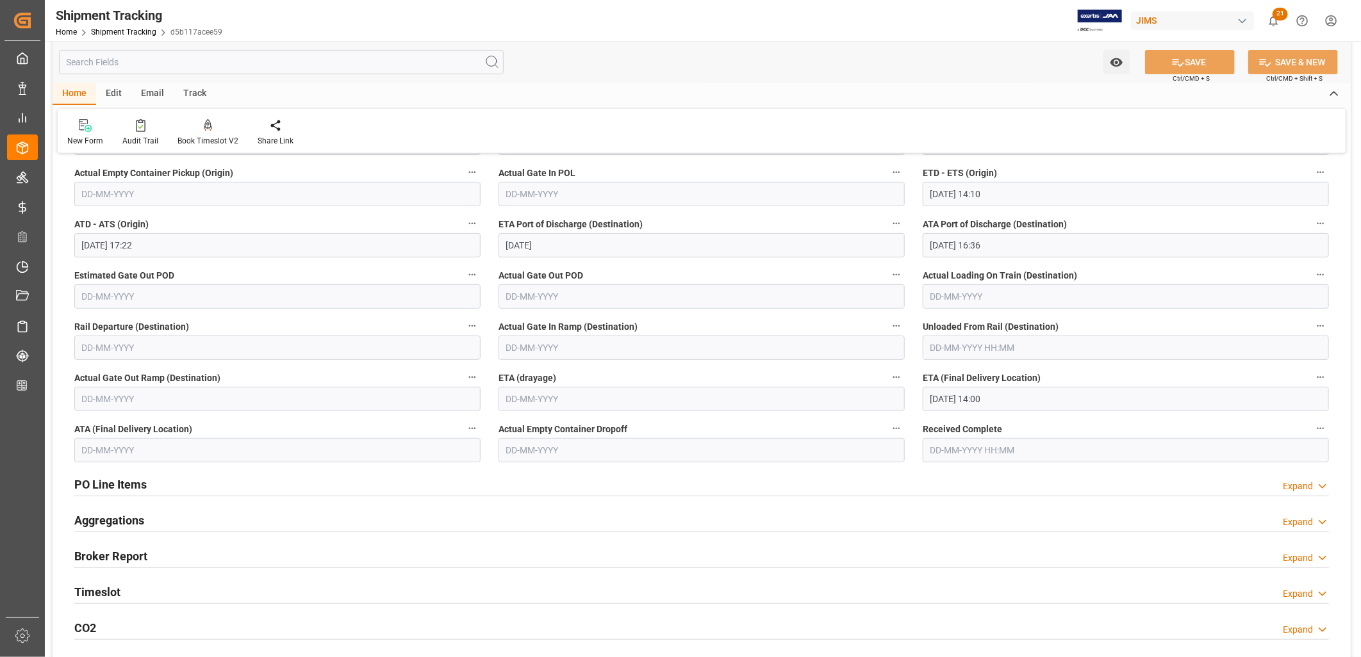
scroll to position [0, 0]
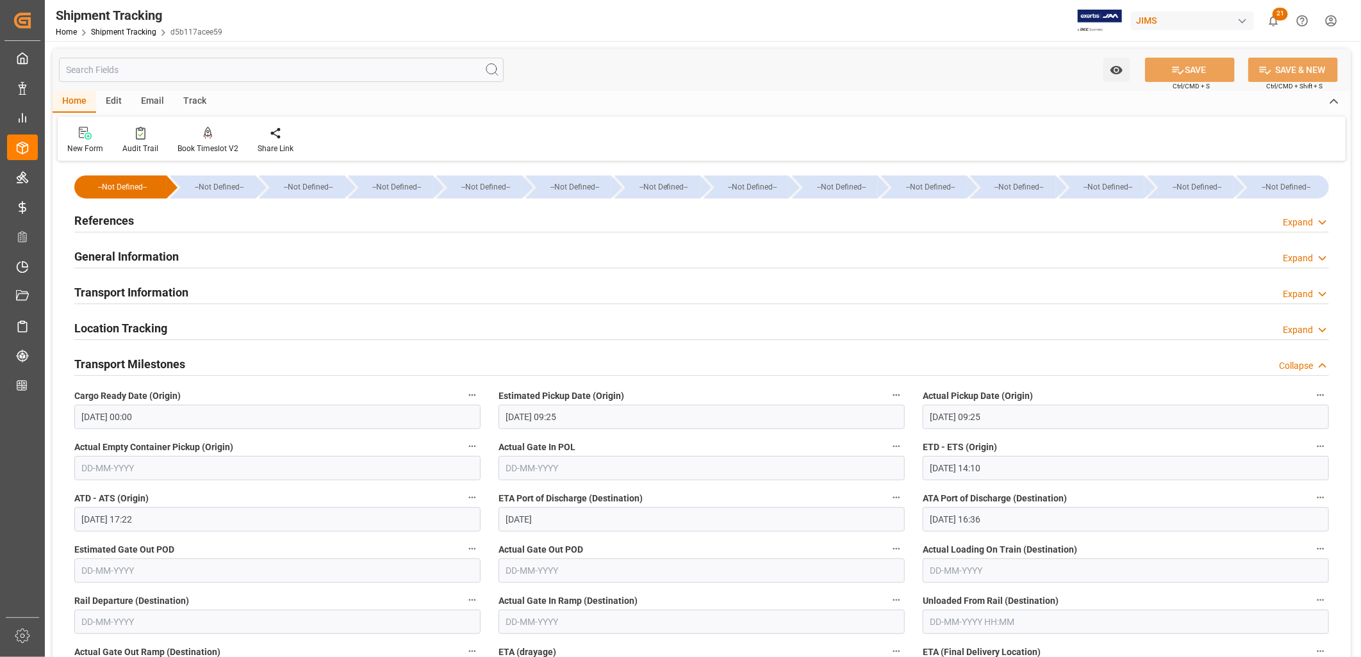
click at [104, 218] on h2 "References" at bounding box center [104, 220] width 60 height 17
